Goal: Transaction & Acquisition: Purchase product/service

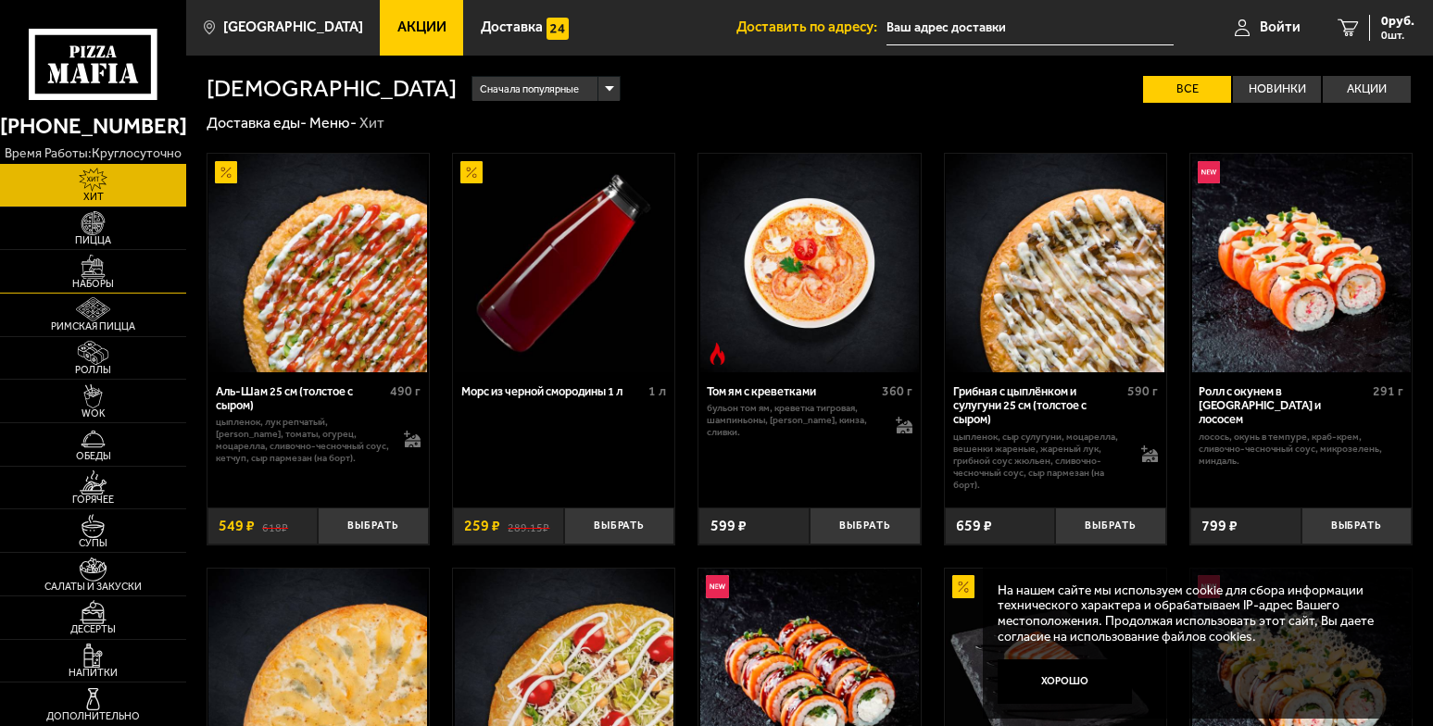
click at [94, 272] on img at bounding box center [93, 267] width 57 height 24
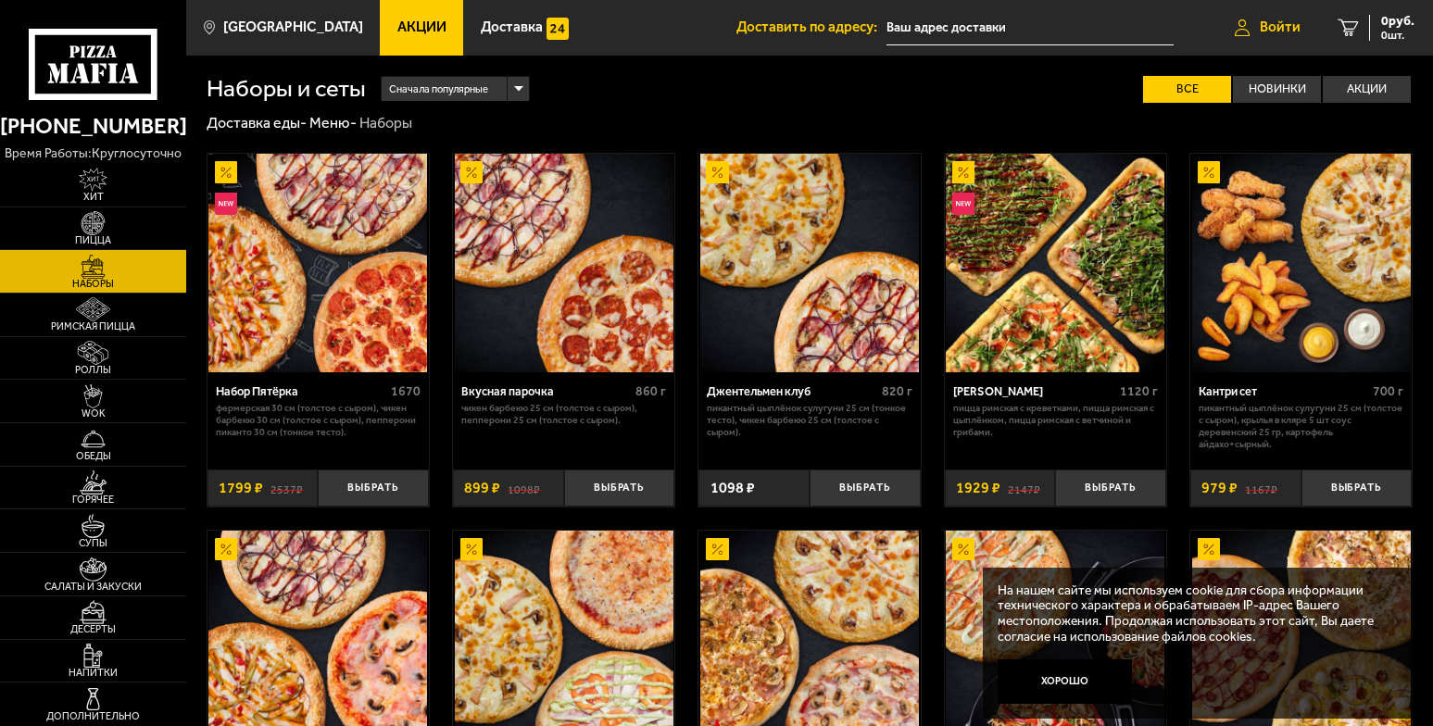
click at [1287, 20] on span "Войти" at bounding box center [1280, 27] width 41 height 14
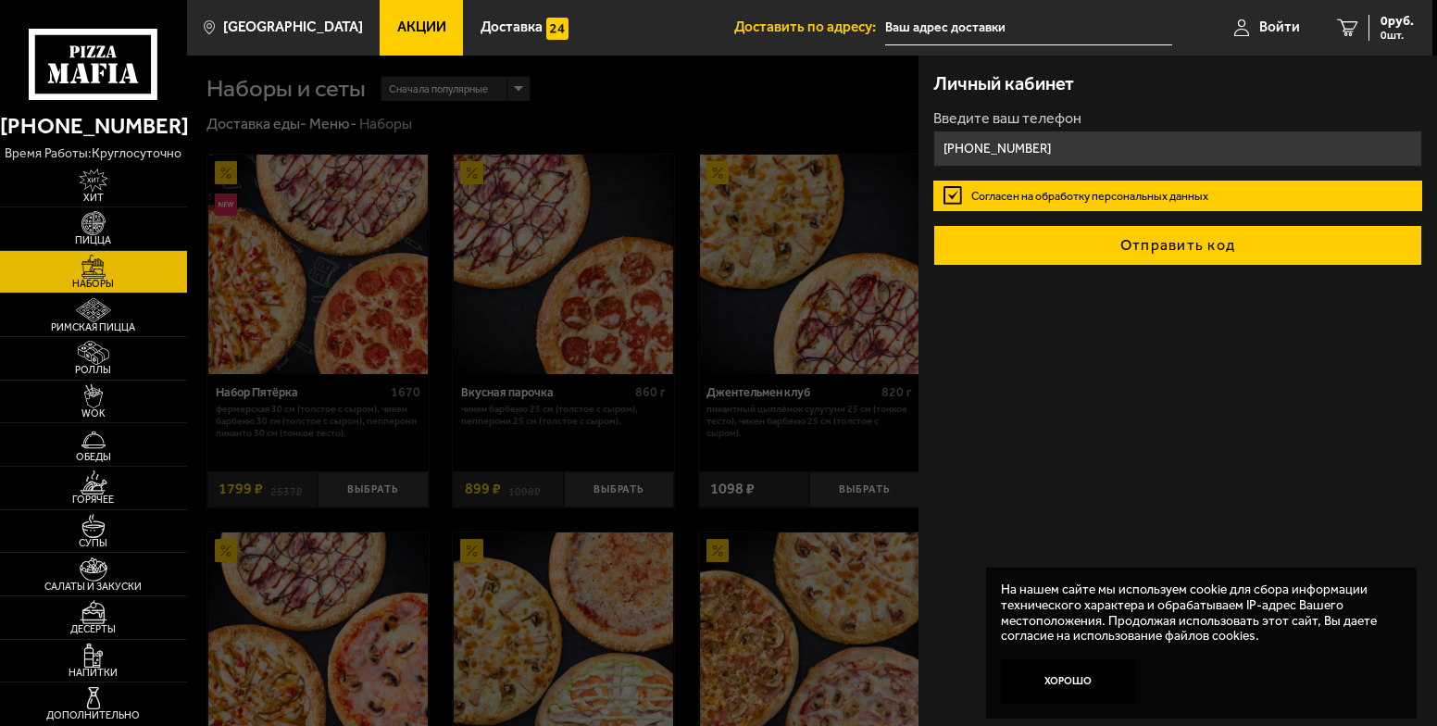
type input "[PHONE_NUMBER]"
click at [1171, 251] on button "Отправить код" at bounding box center [1178, 245] width 489 height 41
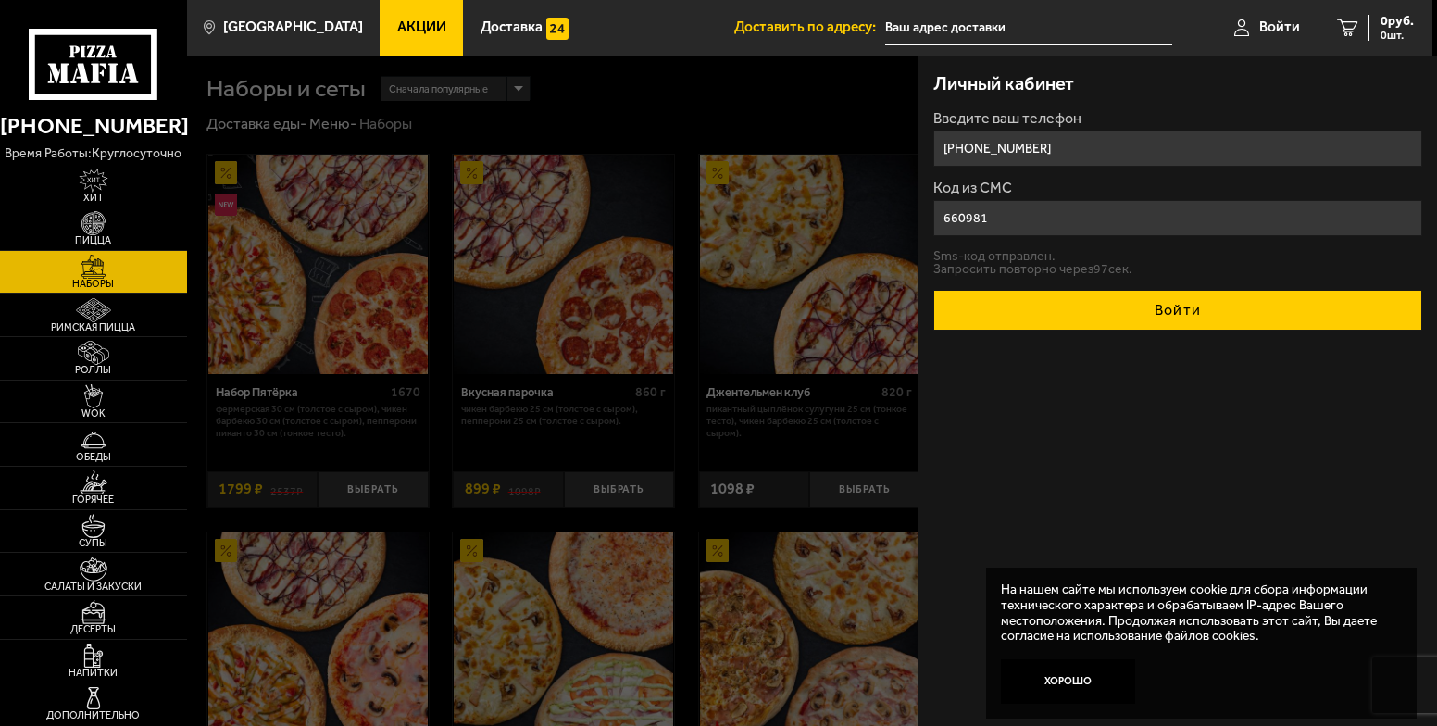
type input "660981"
click at [1198, 325] on button "Войти" at bounding box center [1178, 310] width 489 height 41
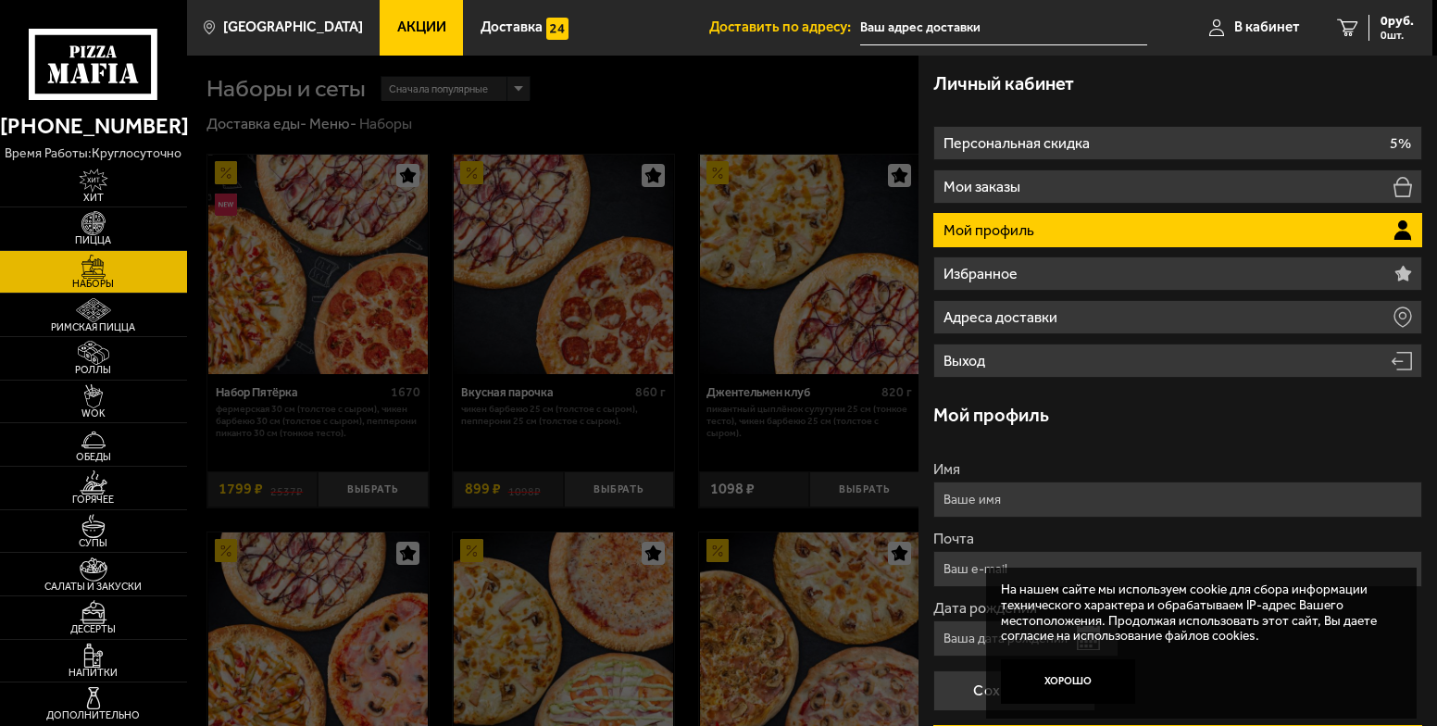
scroll to position [160, 0]
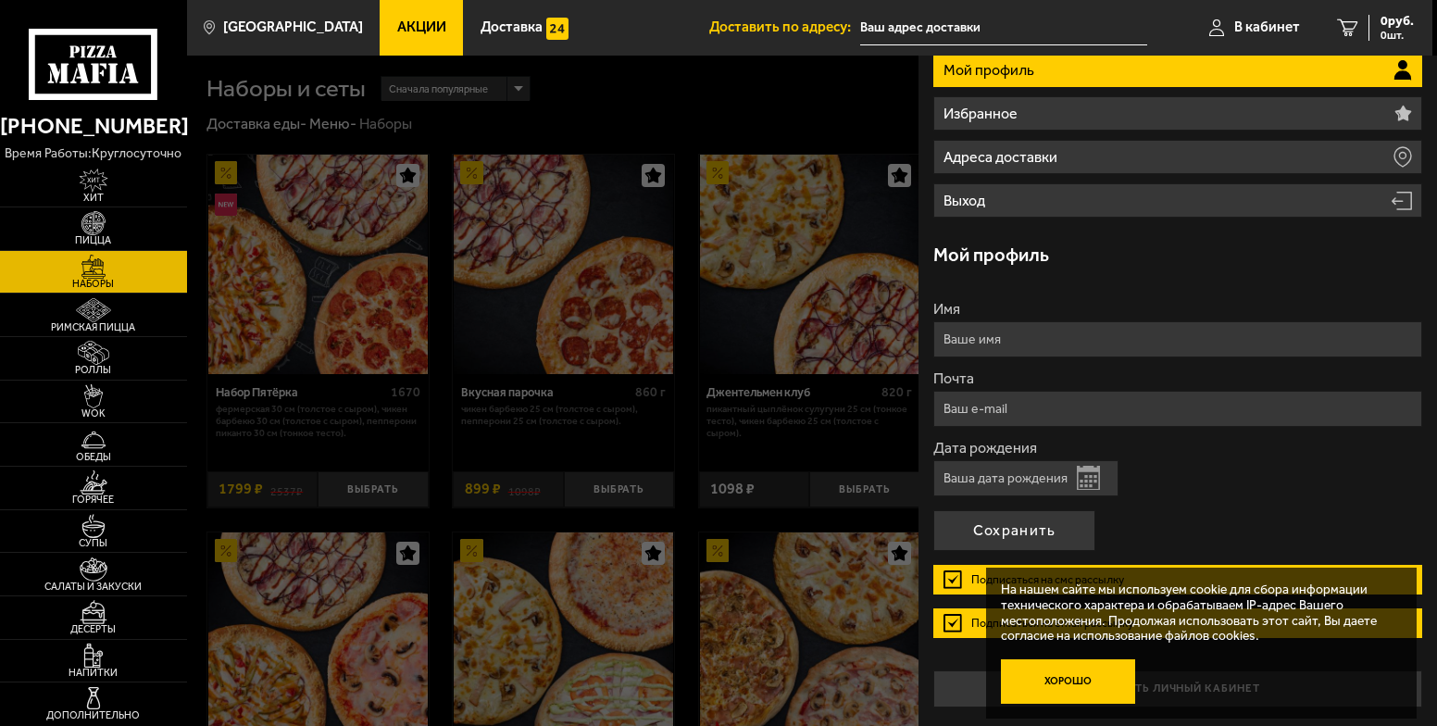
click at [1040, 676] on button "Хорошо" at bounding box center [1068, 681] width 135 height 45
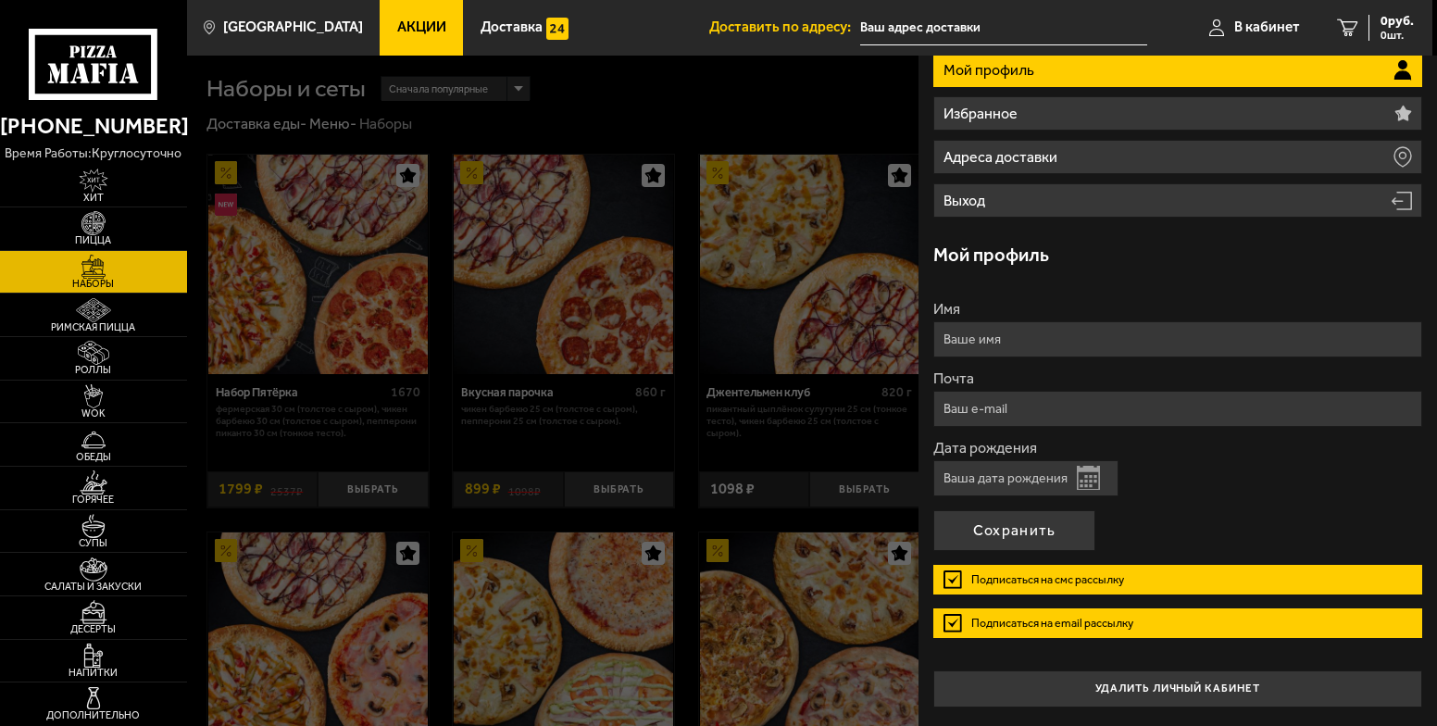
click at [954, 580] on label "Подписаться на смс рассылку" at bounding box center [1178, 580] width 489 height 30
click at [0, 0] on input "Подписаться на смс рассылку" at bounding box center [0, 0] width 0 height 0
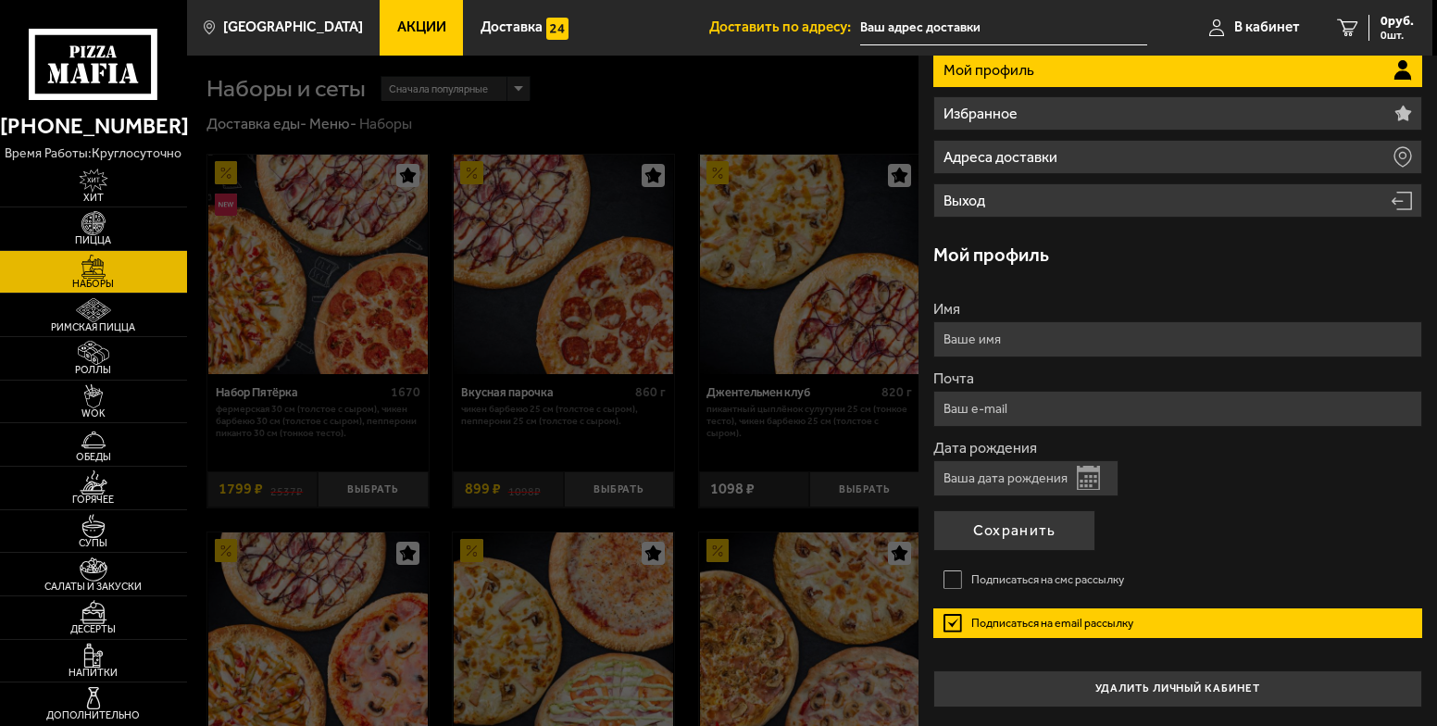
click at [954, 625] on label "Подписаться на email рассылку" at bounding box center [1178, 623] width 489 height 30
click at [0, 0] on input "Подписаться на email рассылку" at bounding box center [0, 0] width 0 height 0
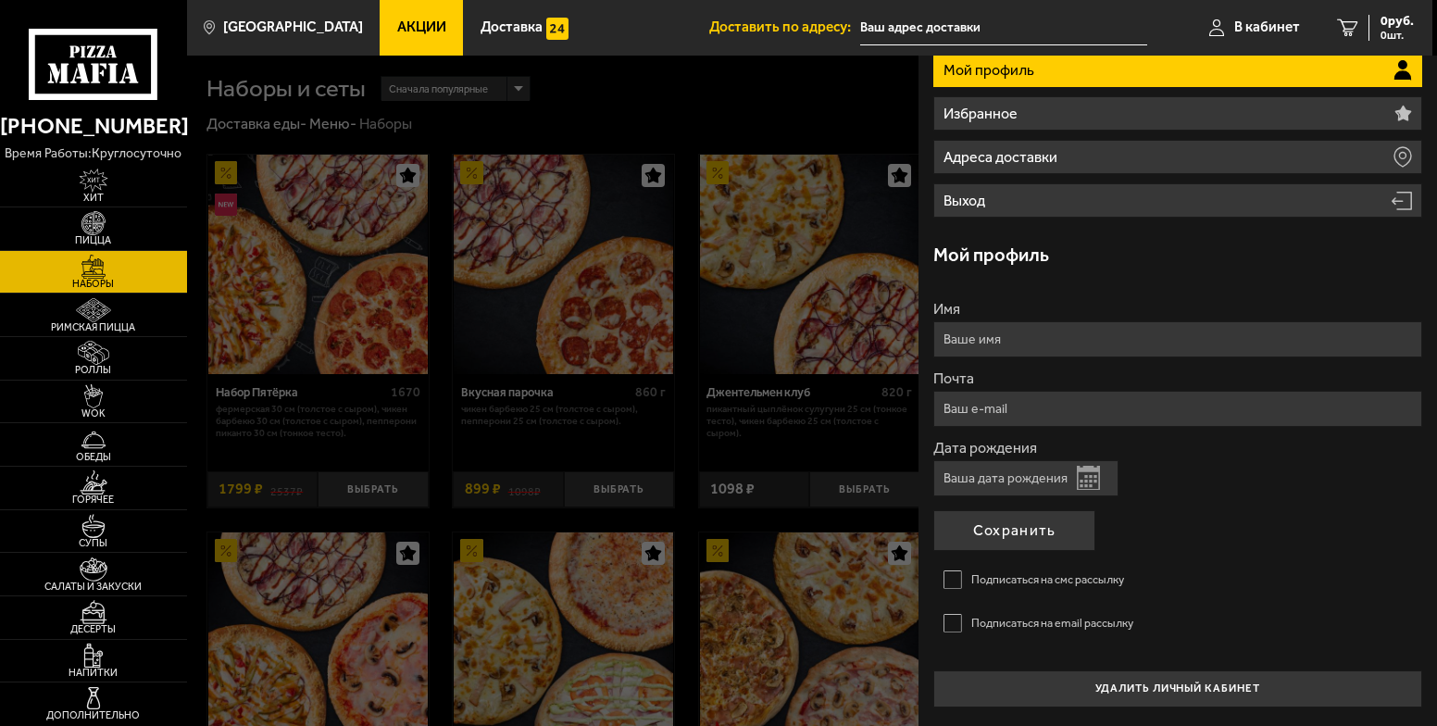
click at [1015, 470] on input "Дата рождения" at bounding box center [1026, 478] width 185 height 36
type input "[DATE]"
click at [967, 402] on input "Почта" at bounding box center [1178, 409] width 489 height 36
type input "[EMAIL_ADDRESS][DOMAIN_NAME]"
type input "[PERSON_NAME]"
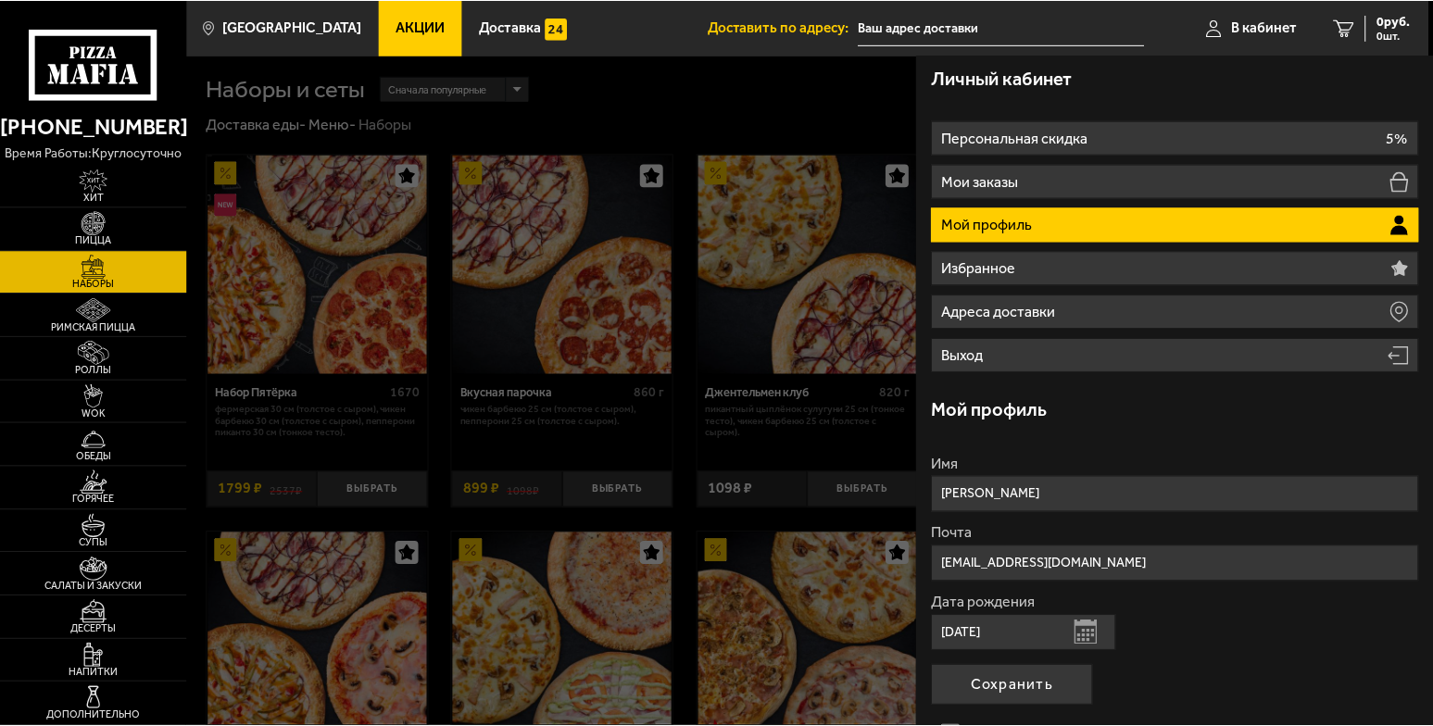
scroll to position [0, 0]
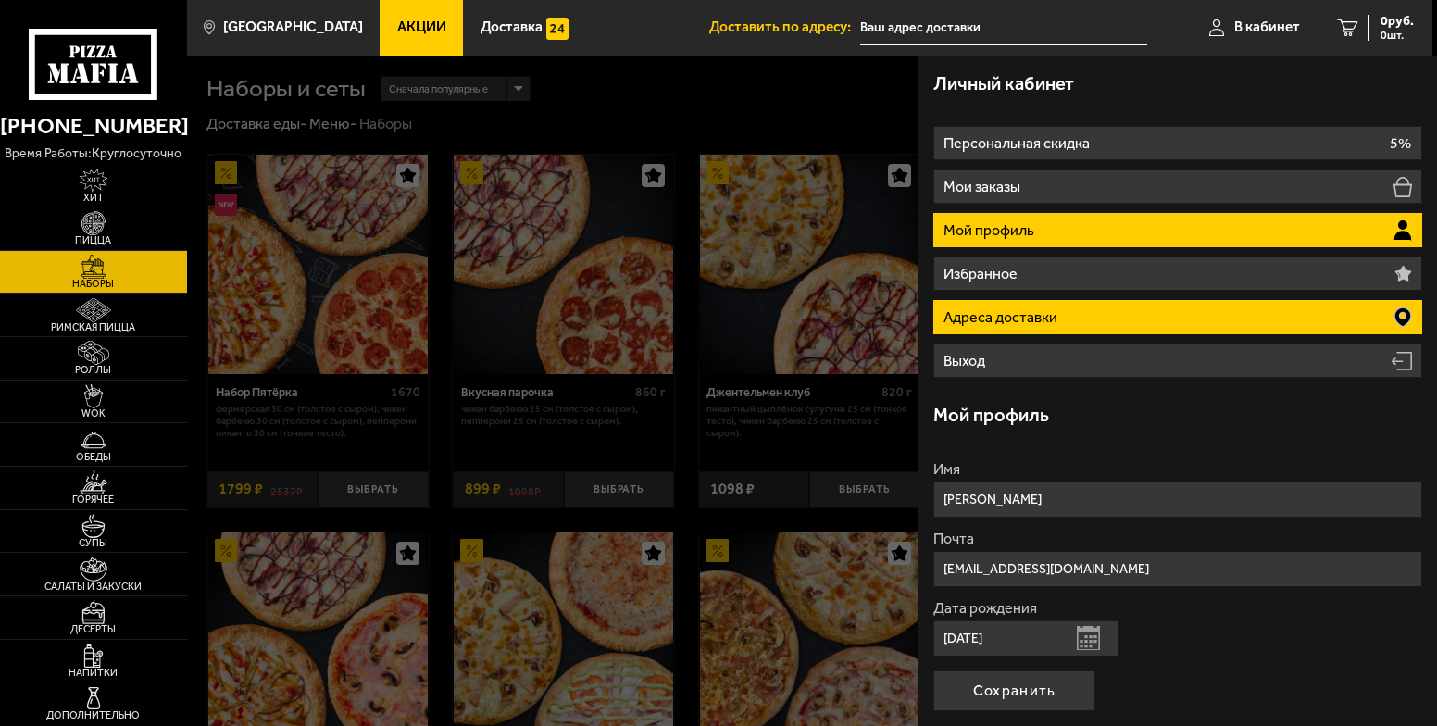
click at [1046, 319] on p "Адреса доставки" at bounding box center [1003, 317] width 118 height 15
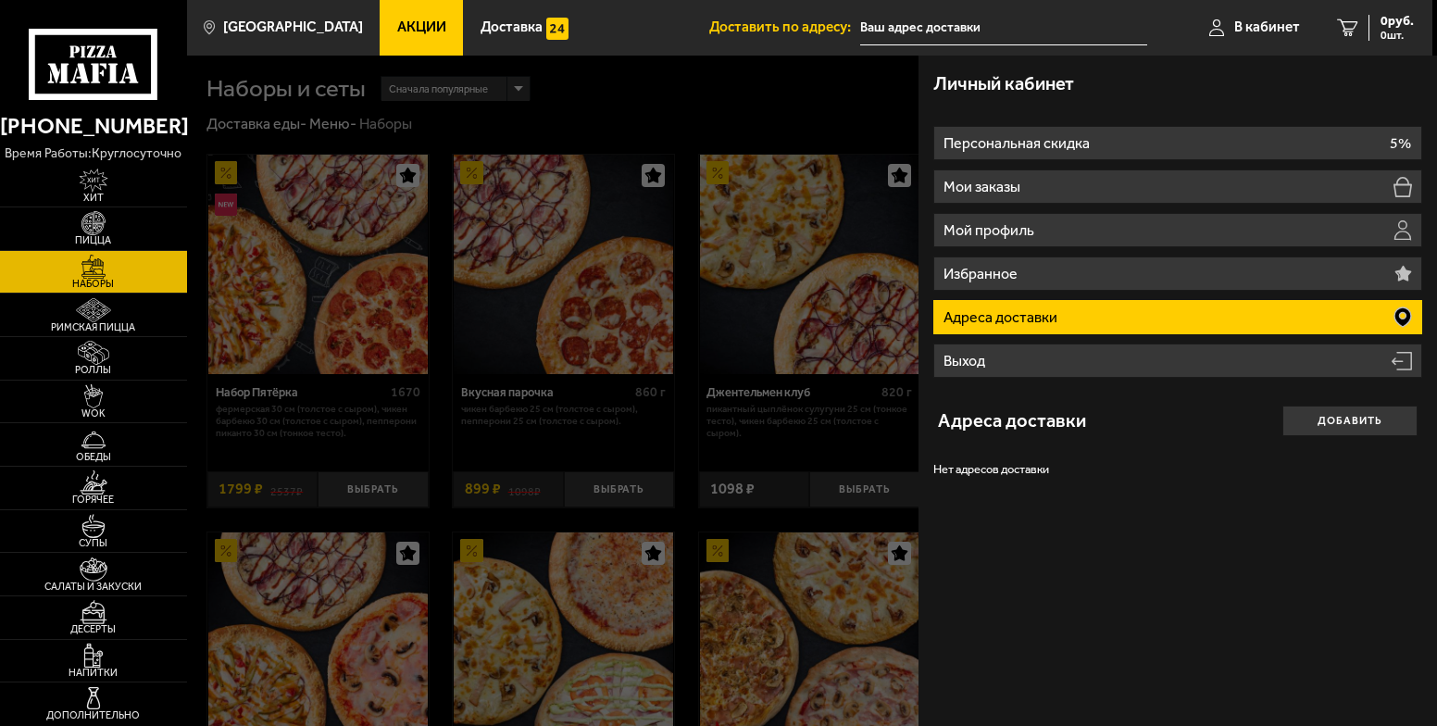
click at [1046, 319] on p "Адреса доставки" at bounding box center [1003, 317] width 118 height 15
click at [992, 418] on h3 "Адреса доставки" at bounding box center [1012, 420] width 148 height 19
click at [1348, 424] on button "Добавить" at bounding box center [1350, 421] width 135 height 30
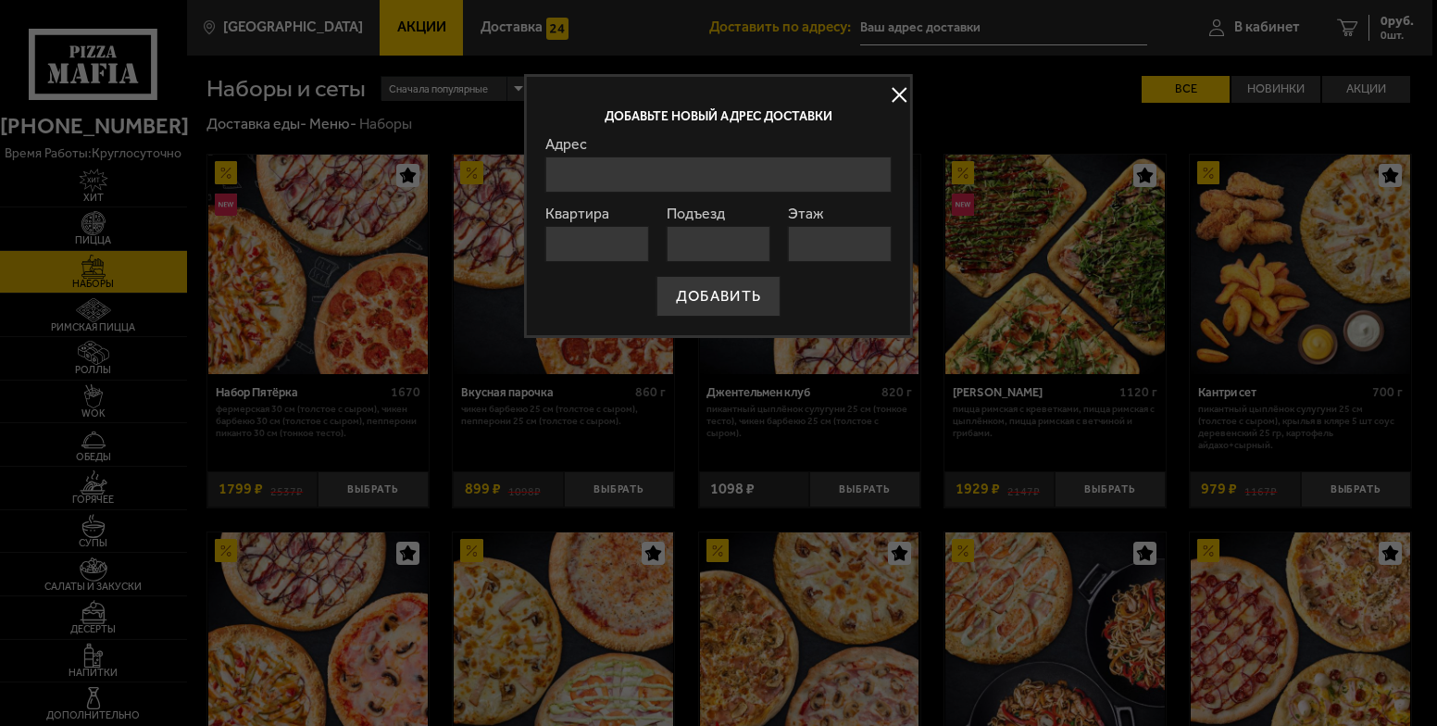
click at [623, 174] on input "Адрес" at bounding box center [718, 175] width 346 height 36
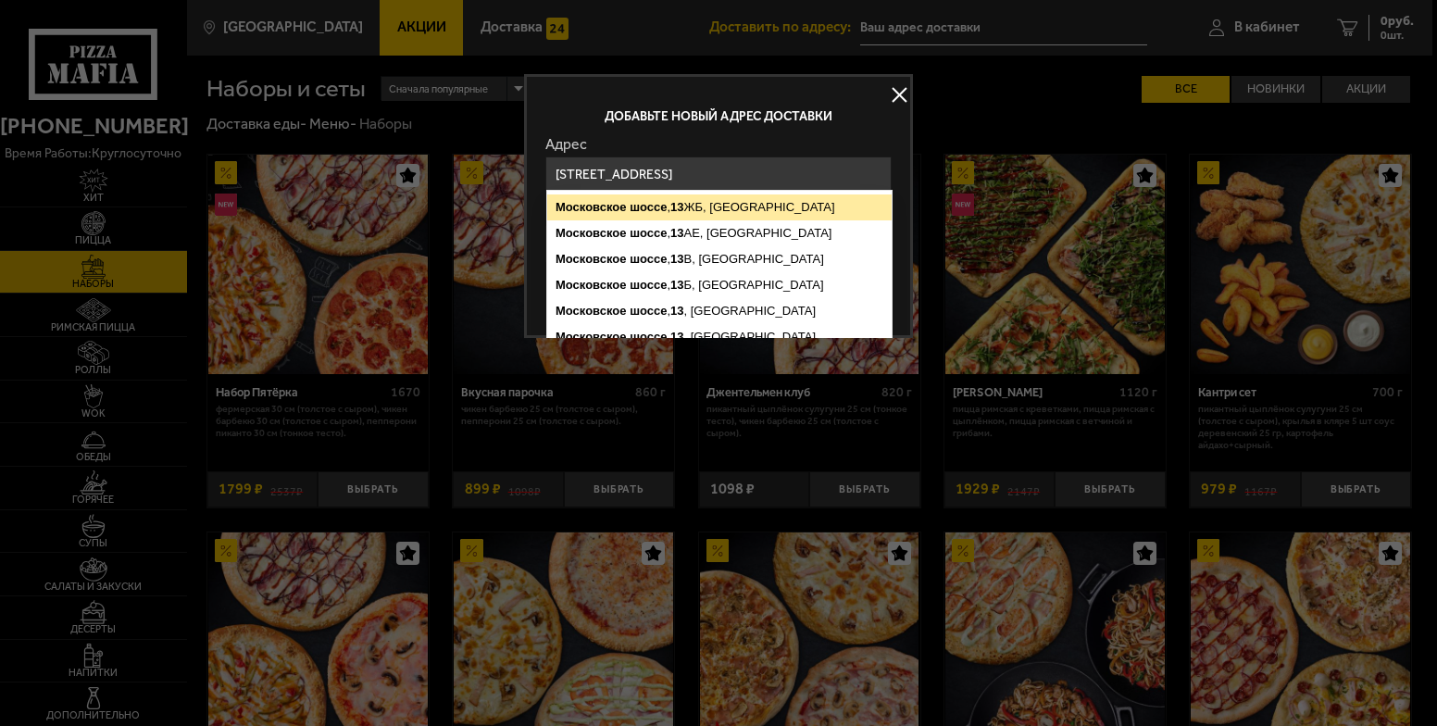
click at [718, 216] on ymaps "[STREET_ADDRESS]" at bounding box center [719, 207] width 345 height 26
type input "[STREET_ADDRESS]"
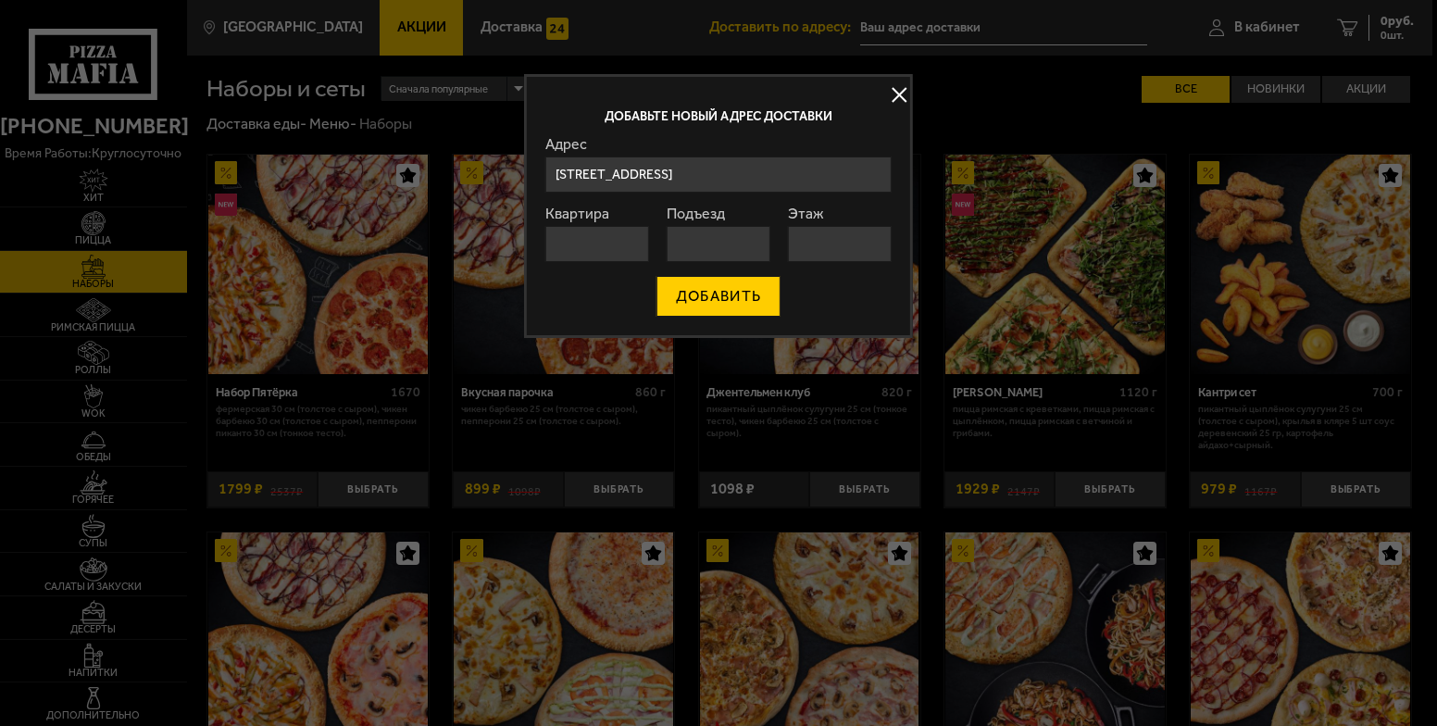
click at [729, 291] on button "ДОБАВИТЬ" at bounding box center [719, 296] width 124 height 41
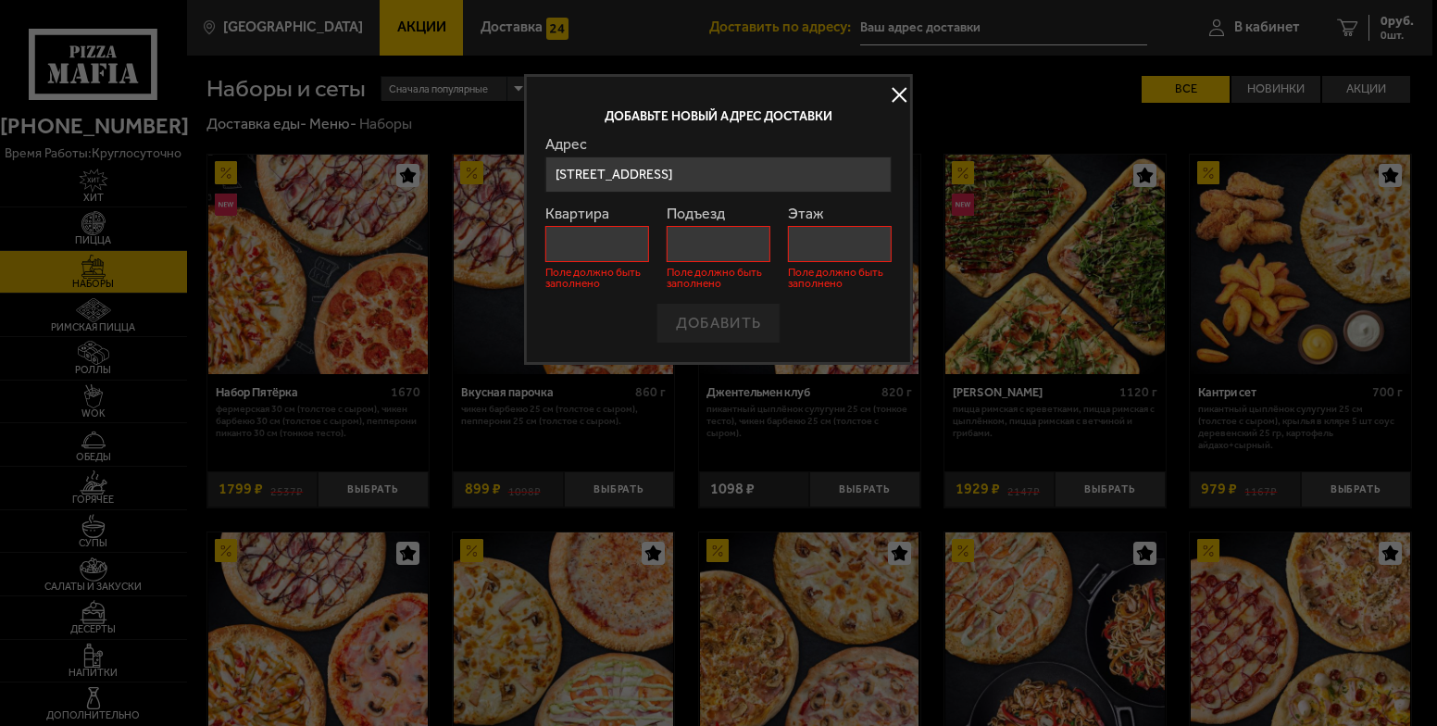
click at [539, 240] on div "Добавьте новый адрес доставки [GEOGRAPHIC_DATA][STREET_ADDRESS][GEOGRAPHIC_DATA…" at bounding box center [718, 219] width 389 height 291
click at [576, 242] on input "Квартира" at bounding box center [597, 244] width 104 height 36
type input "1"
click at [696, 250] on input "Подъезд" at bounding box center [719, 244] width 104 height 36
type input "1"
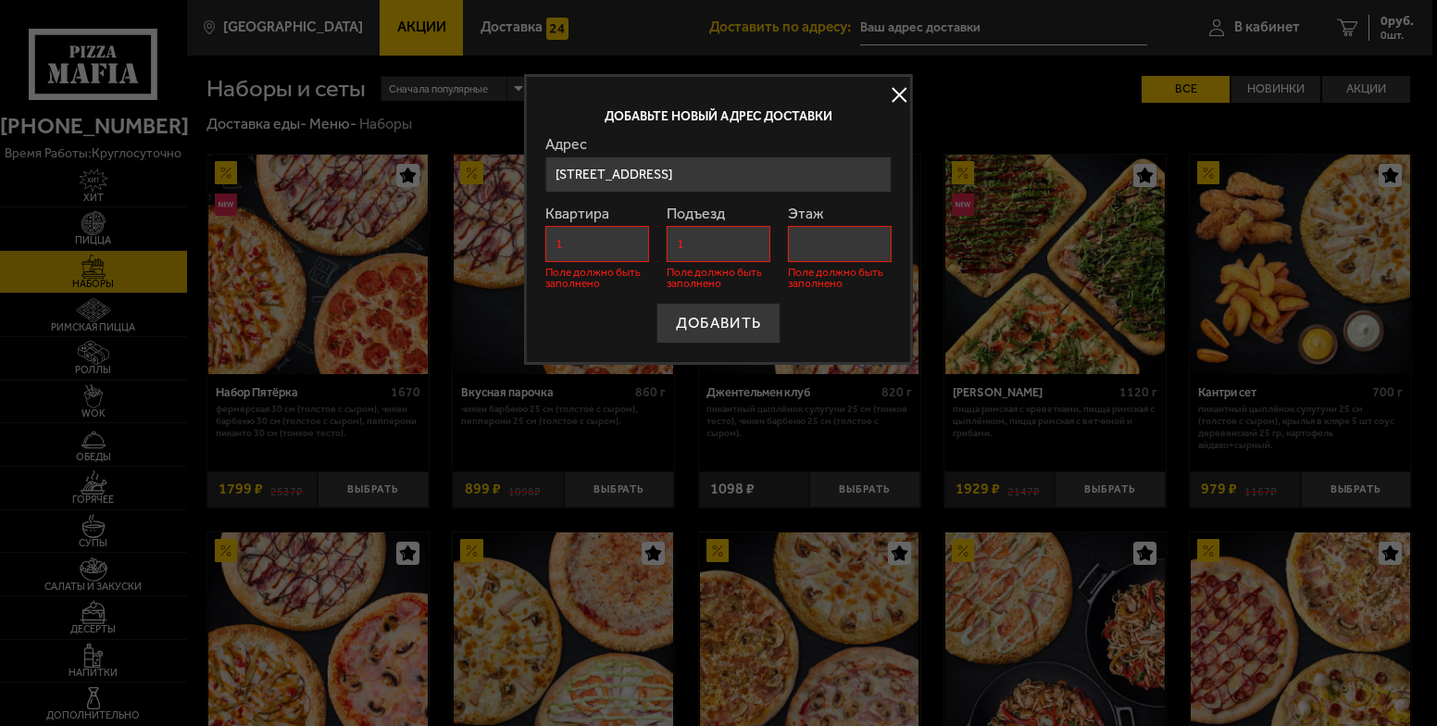
click at [822, 245] on input "Этаж" at bounding box center [840, 244] width 104 height 36
type input "1"
click at [726, 321] on button "ДОБАВИТЬ" at bounding box center [719, 323] width 124 height 41
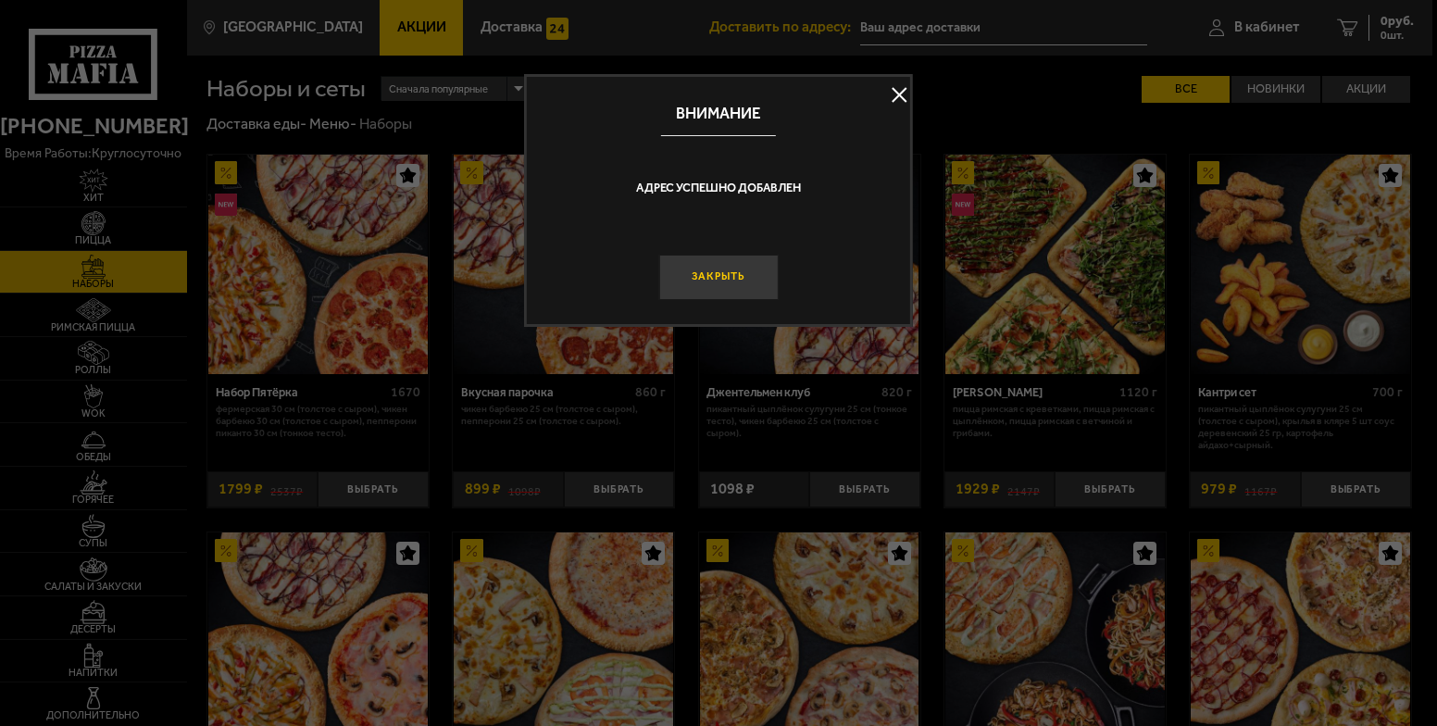
click at [721, 287] on button "Закрыть" at bounding box center [717, 277] width 119 height 45
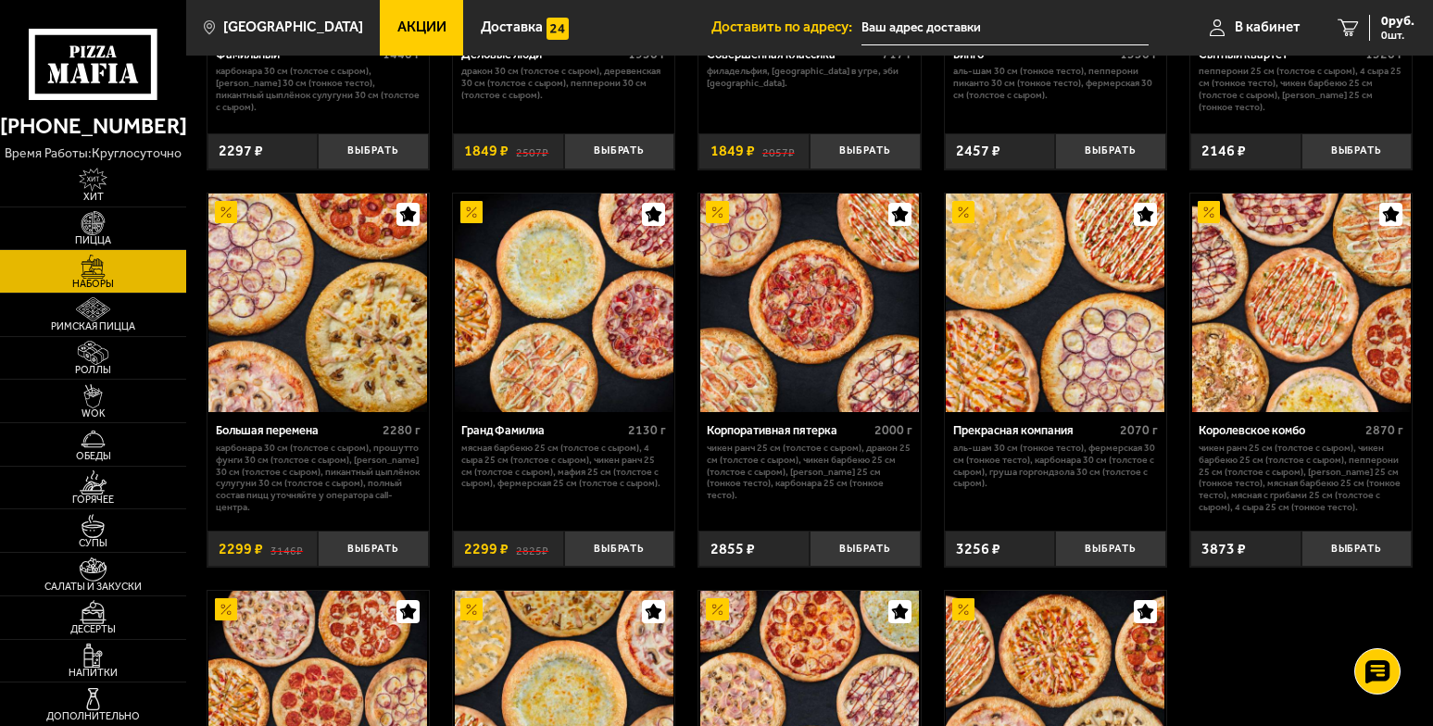
scroll to position [2007, 0]
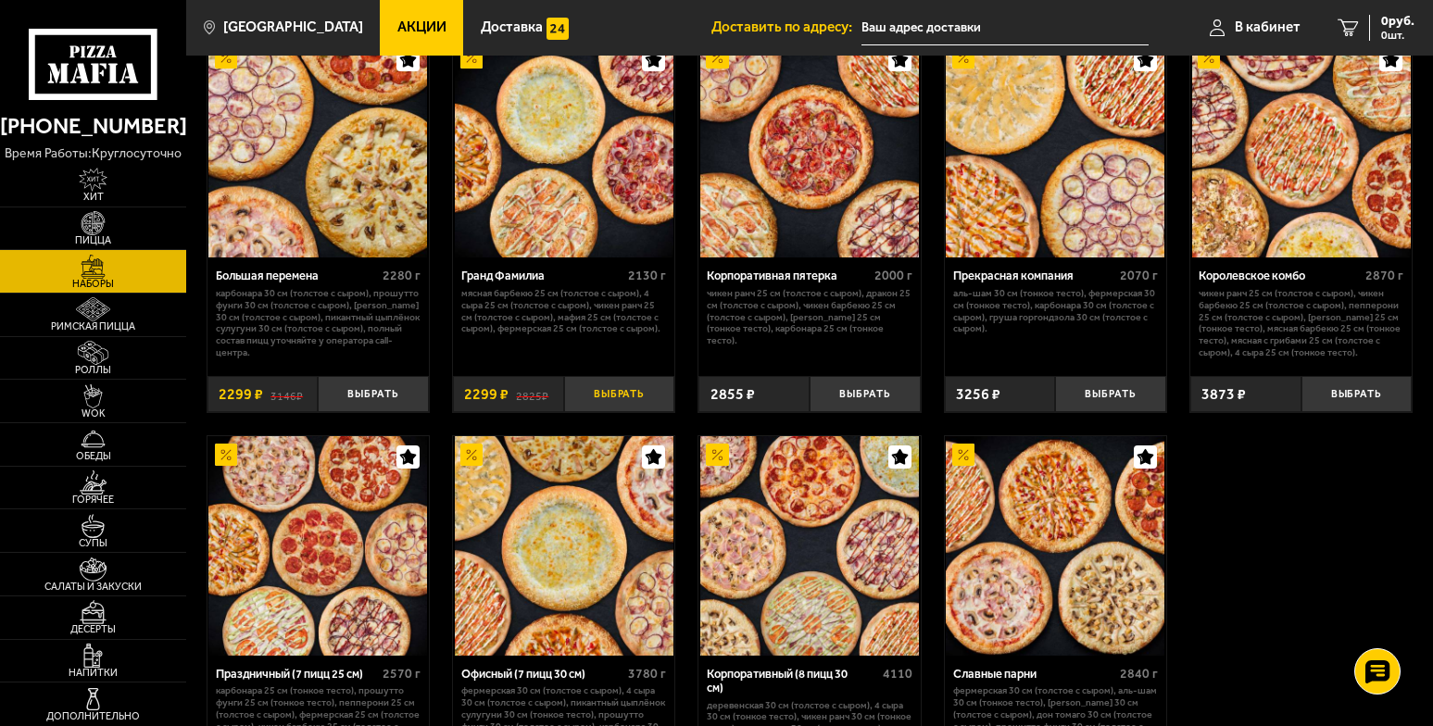
click at [630, 395] on button "Выбрать" at bounding box center [619, 394] width 111 height 36
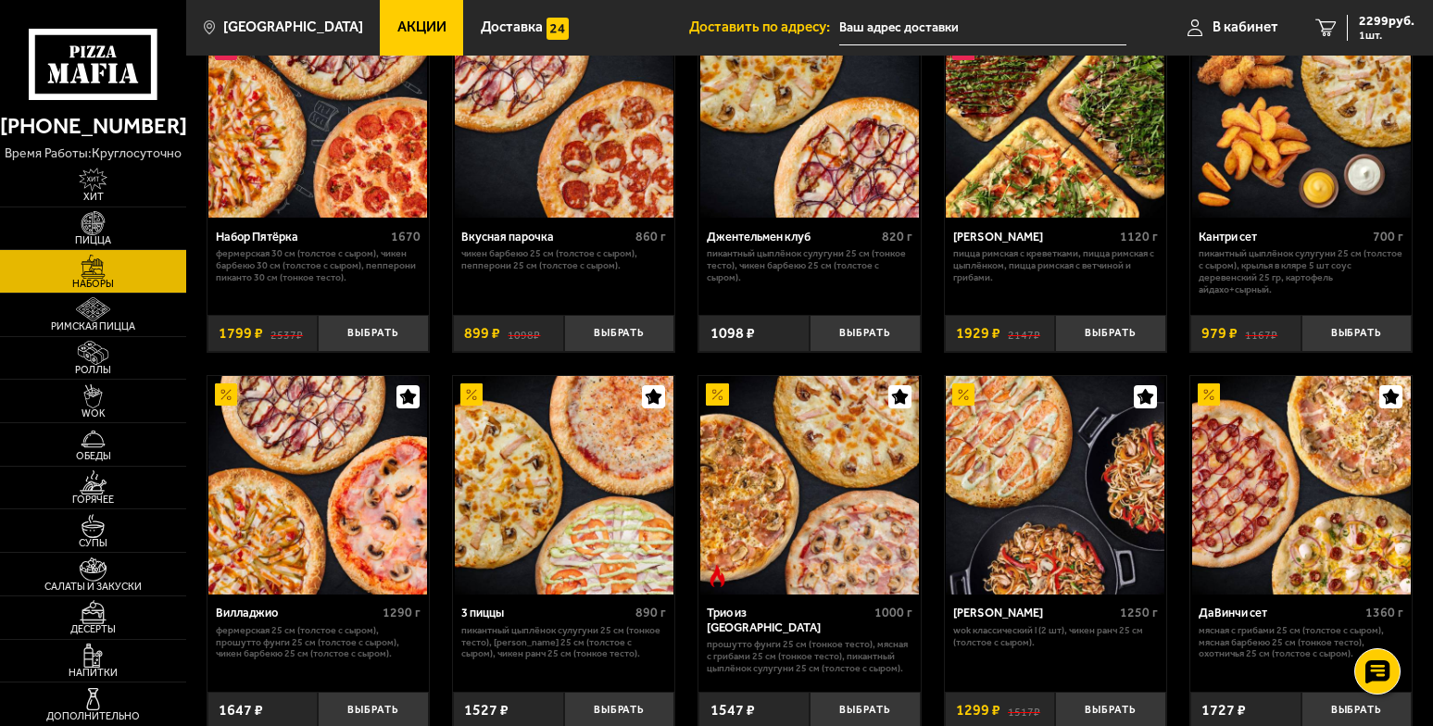
scroll to position [0, 0]
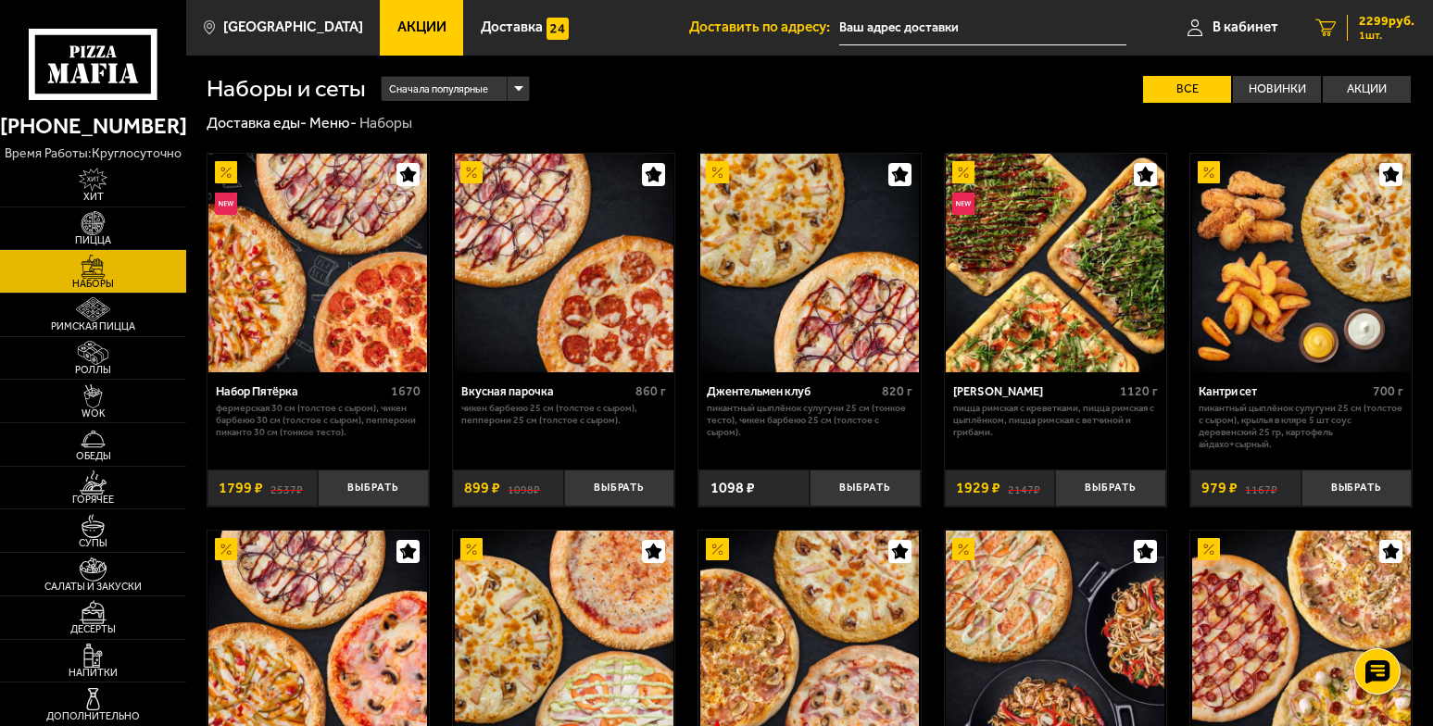
click at [1381, 17] on span "2299 руб." at bounding box center [1387, 21] width 56 height 13
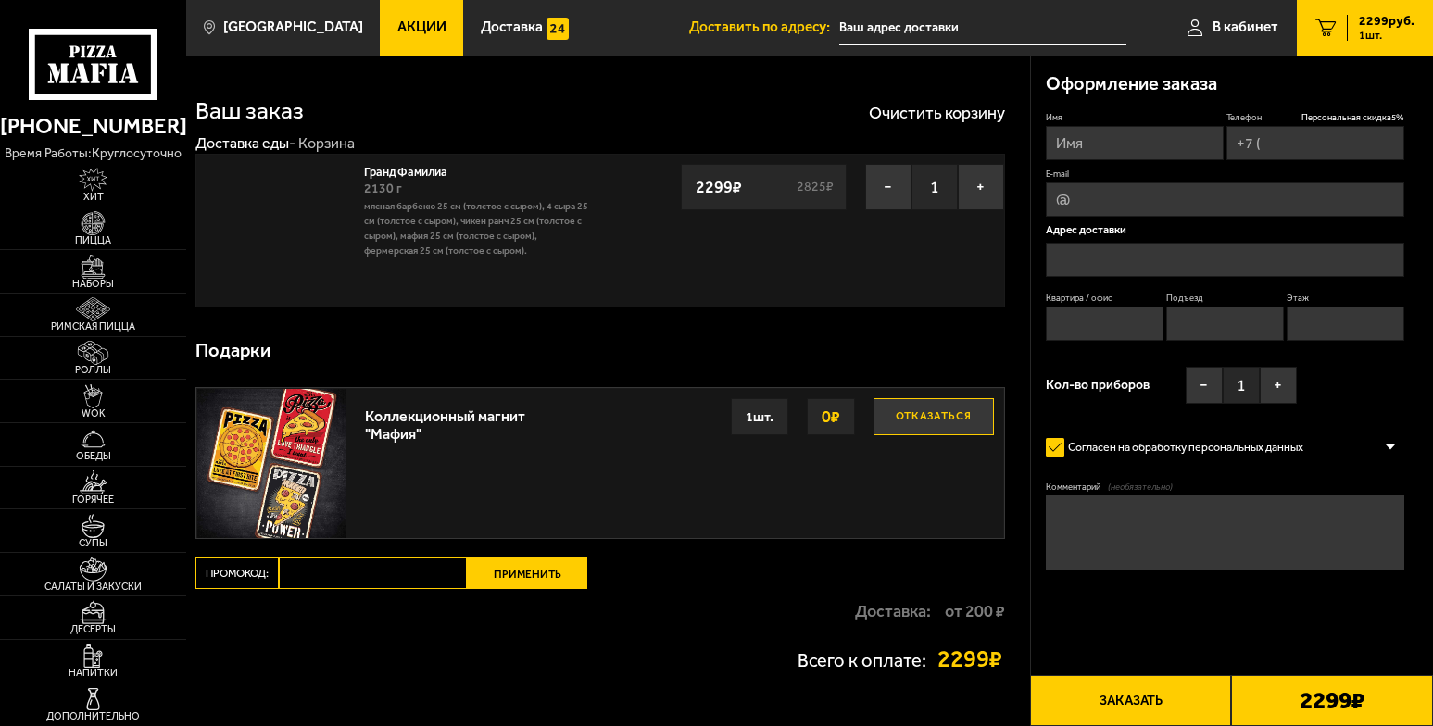
type input "[PHONE_NUMBER]"
type input "[STREET_ADDRESS]"
type input "1"
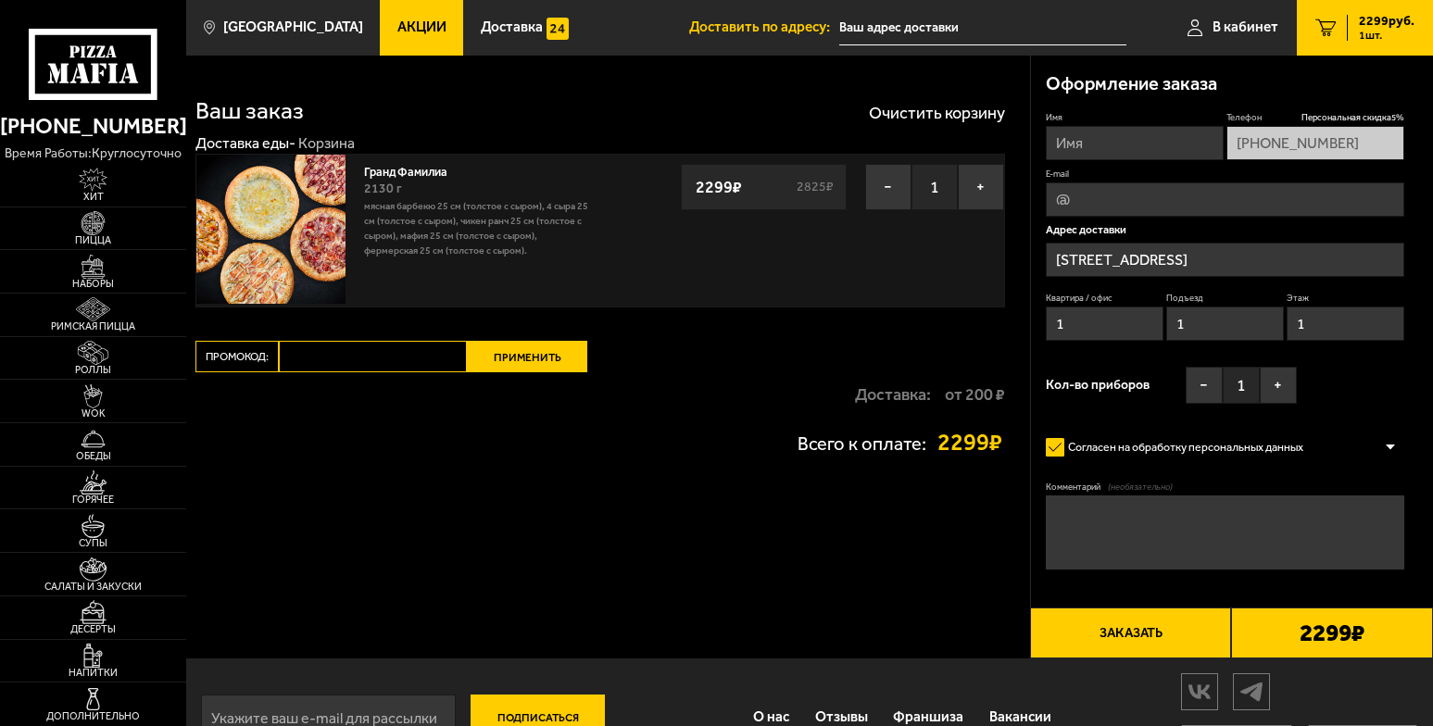
click at [1125, 196] on input "E-mail" at bounding box center [1225, 199] width 358 height 34
type input "[EMAIL_ADDRESS][DOMAIN_NAME]"
type input "[PERSON_NAME]"
click at [822, 365] on div "Ваш заказ Очистить корзину Доставка еды - Корзина Гранд Фамилиа 2130 г Мясная Б…" at bounding box center [608, 357] width 844 height 603
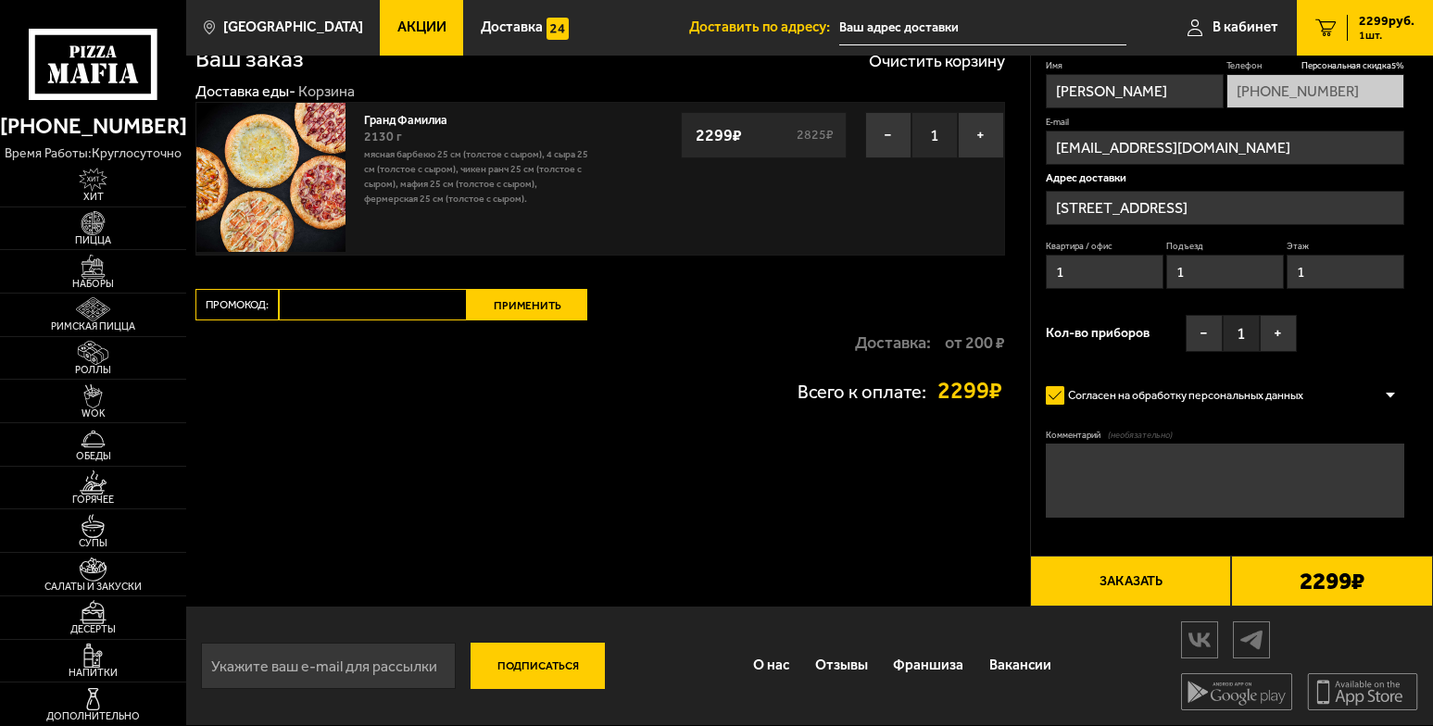
click at [1390, 394] on div at bounding box center [1390, 395] width 28 height 14
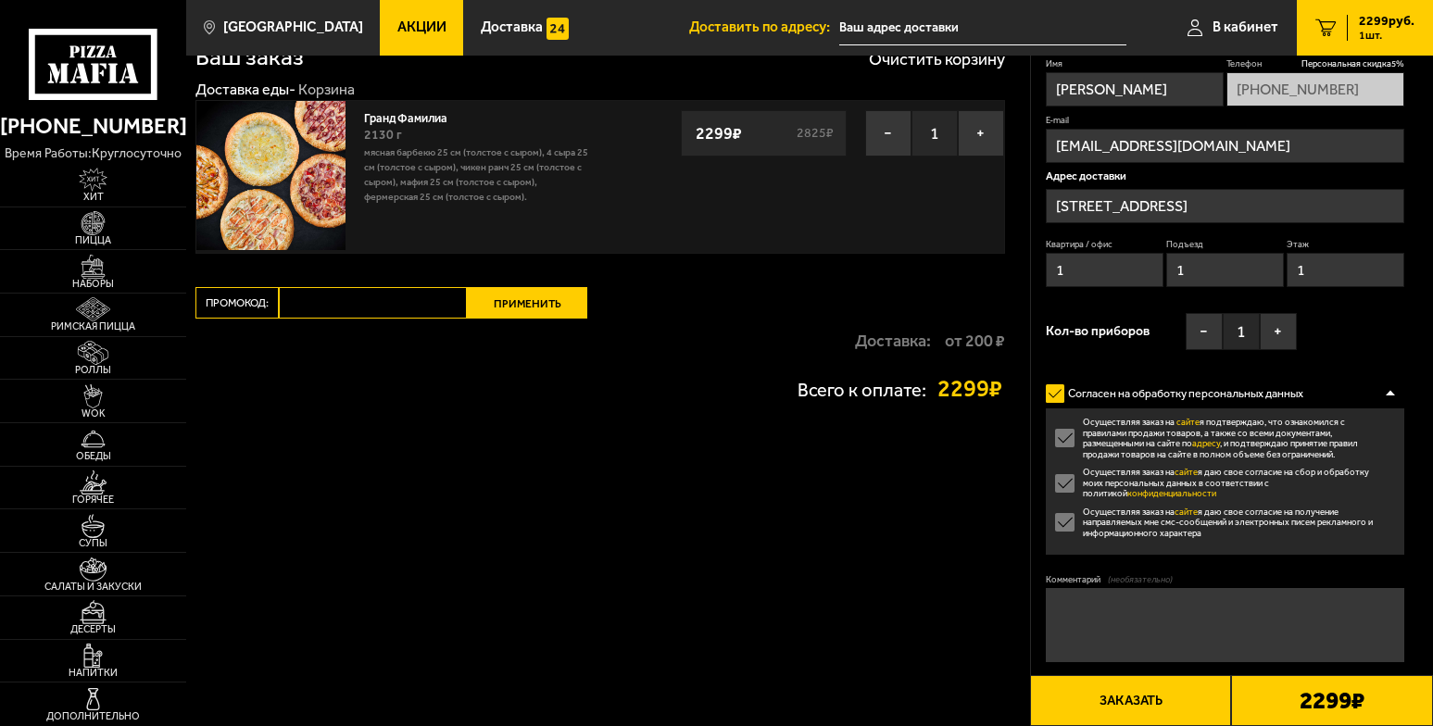
click at [1390, 394] on div at bounding box center [1390, 393] width 28 height 14
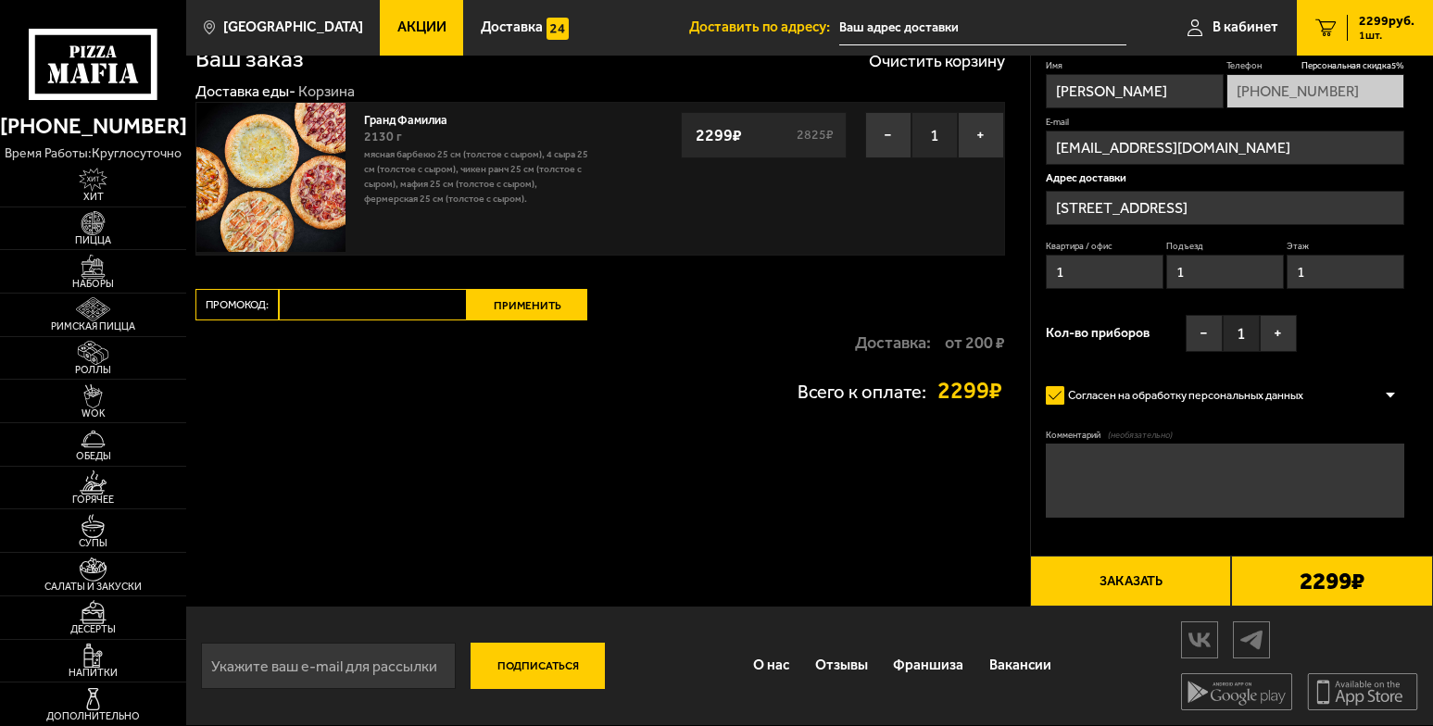
click at [1094, 466] on textarea "Комментарий (необязательно)" at bounding box center [1225, 481] width 358 height 75
type textarea "Строительный объект, встречу на улице. Доставка с 11:30 до 12:00"
click at [1135, 583] on button "Заказать" at bounding box center [1131, 581] width 202 height 51
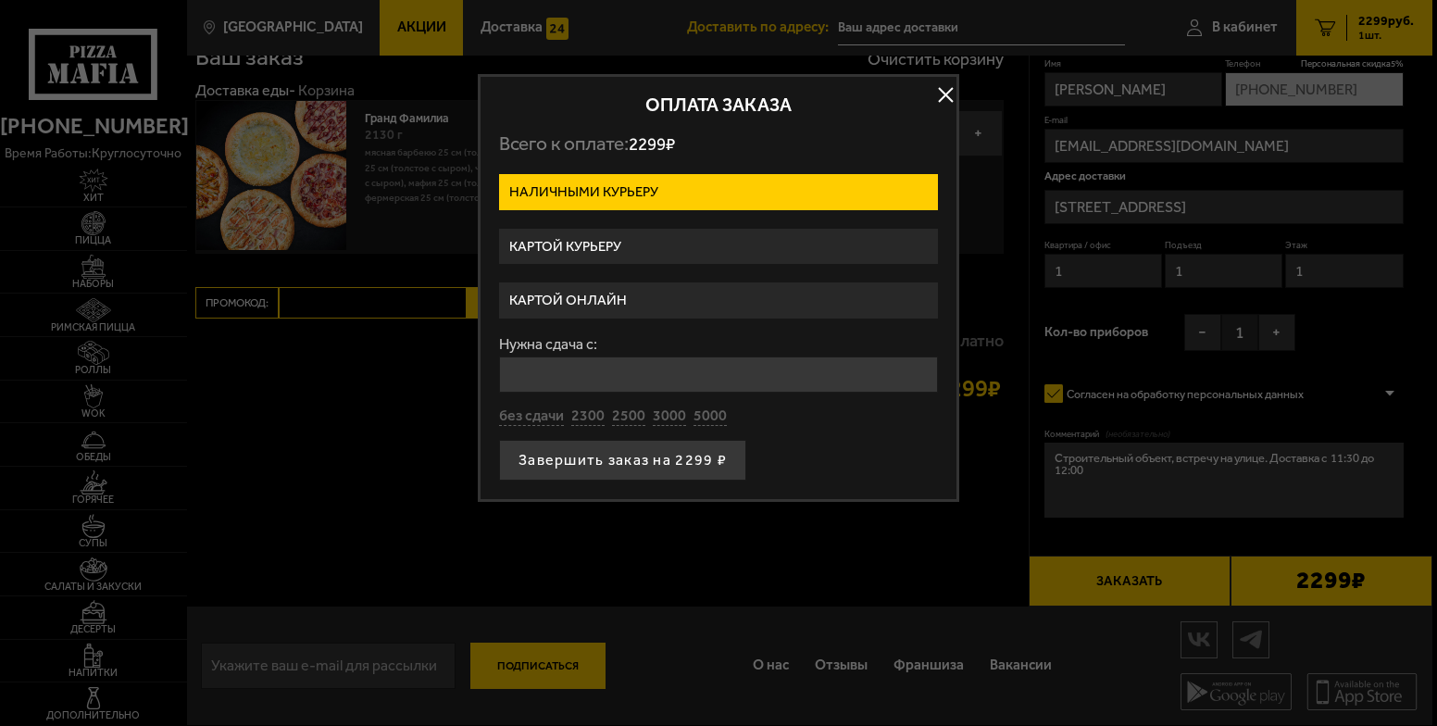
click at [601, 247] on label "Картой курьеру" at bounding box center [718, 247] width 439 height 36
click at [0, 0] on input "Картой курьеру" at bounding box center [0, 0] width 0 height 0
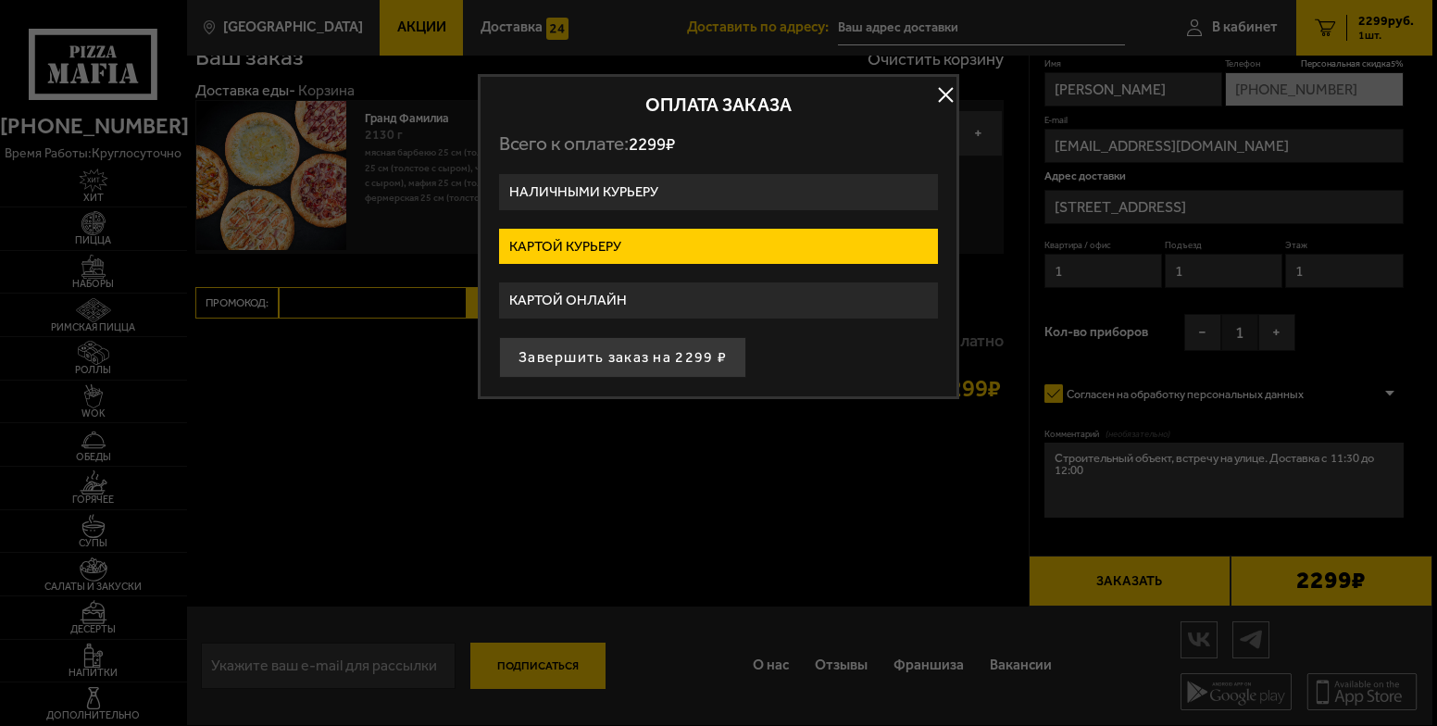
click at [611, 362] on button "Завершить заказ на 2299 ₽" at bounding box center [622, 357] width 247 height 41
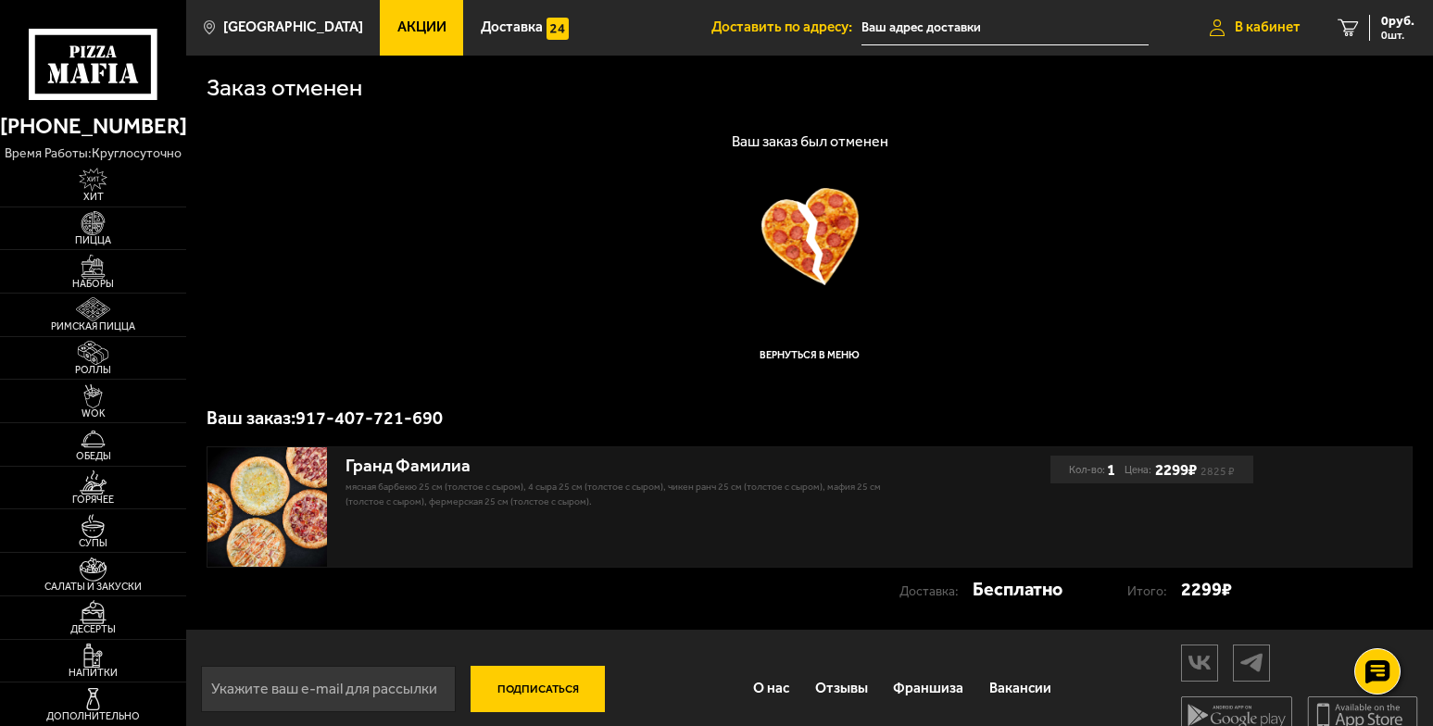
click at [1269, 23] on span "В кабинет" at bounding box center [1268, 27] width 66 height 14
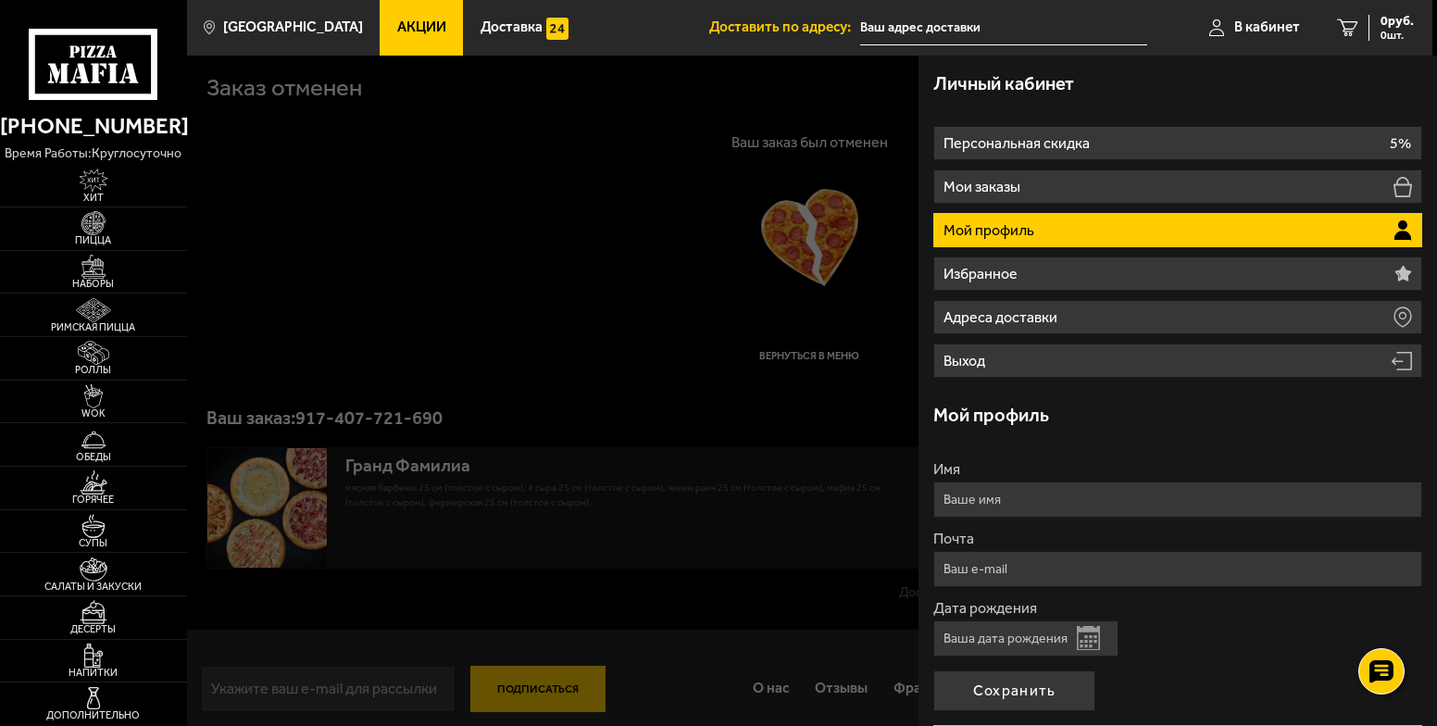
click at [568, 250] on div at bounding box center [905, 419] width 1437 height 726
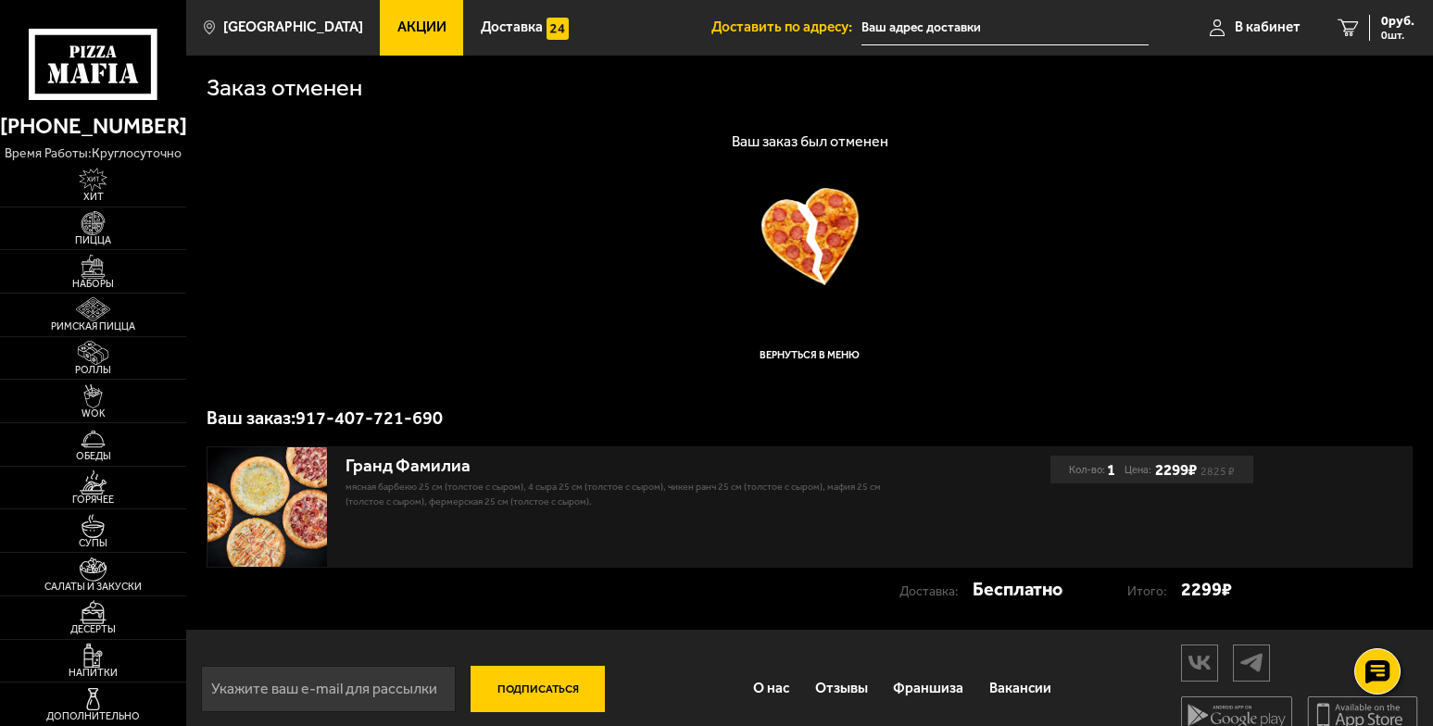
click at [256, 497] on img at bounding box center [266, 506] width 119 height 119
click at [274, 505] on img at bounding box center [266, 506] width 119 height 119
click at [1288, 31] on span "В кабинет" at bounding box center [1268, 27] width 66 height 14
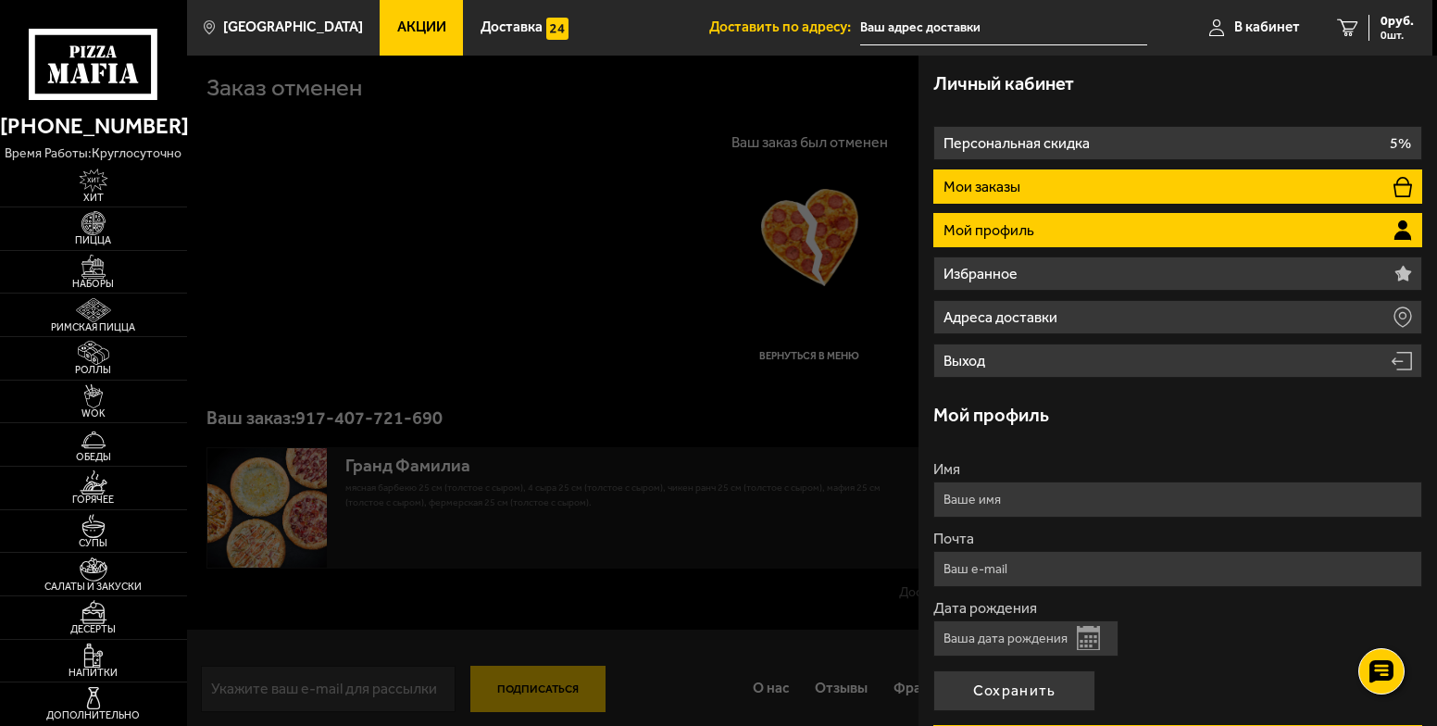
click at [1153, 180] on li "Мои заказы" at bounding box center [1178, 186] width 489 height 34
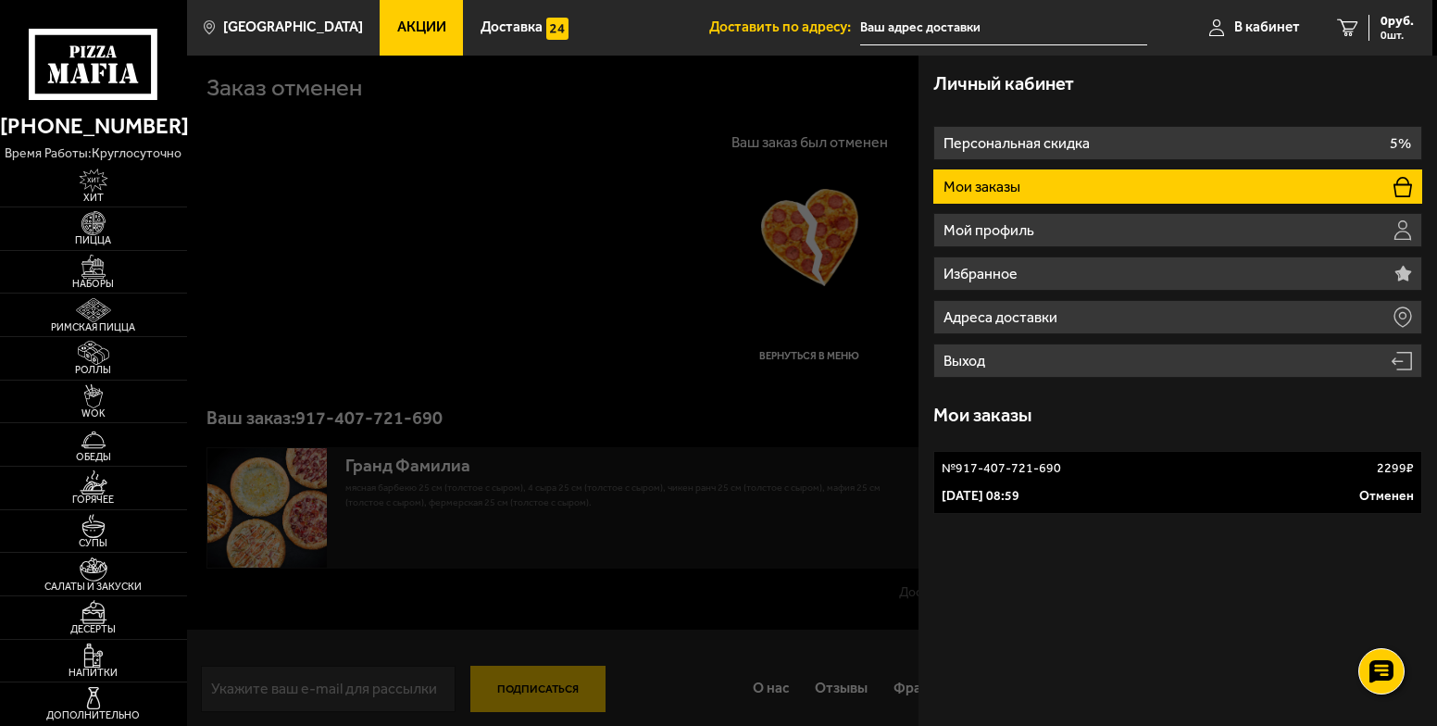
click at [1029, 478] on p "№ 917-407-721-690" at bounding box center [1001, 468] width 119 height 19
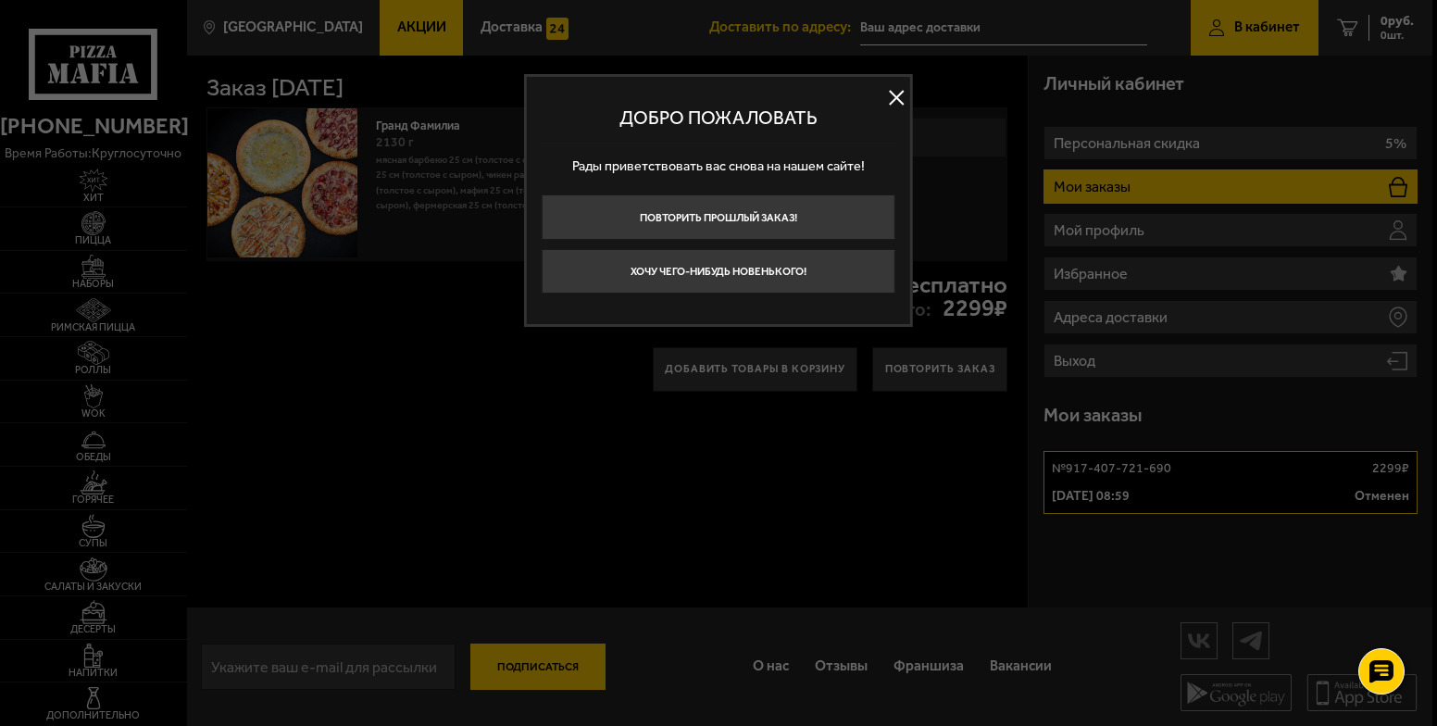
click at [896, 91] on button at bounding box center [897, 98] width 28 height 28
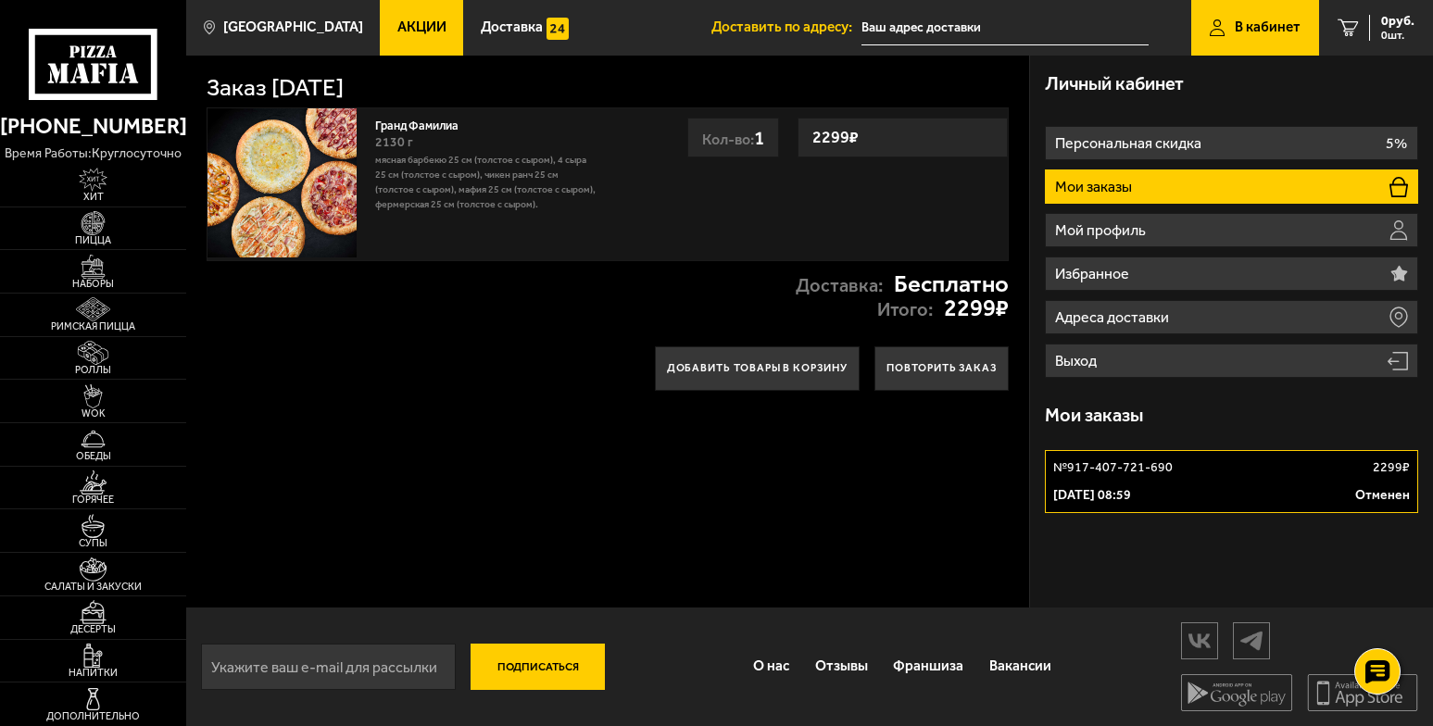
click at [1138, 180] on li "Мои заказы" at bounding box center [1231, 186] width 373 height 34
